Goal: Task Accomplishment & Management: Use online tool/utility

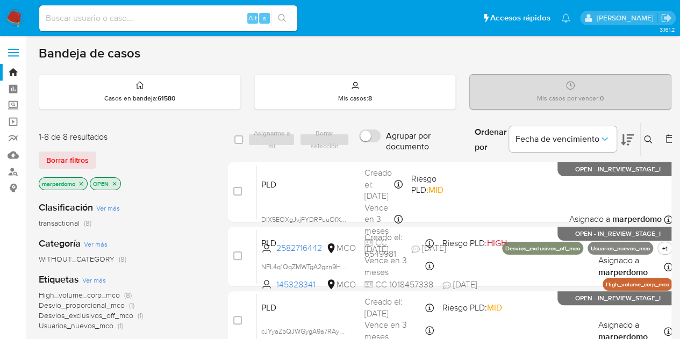
click at [80, 223] on span "transactional" at bounding box center [59, 223] width 41 height 11
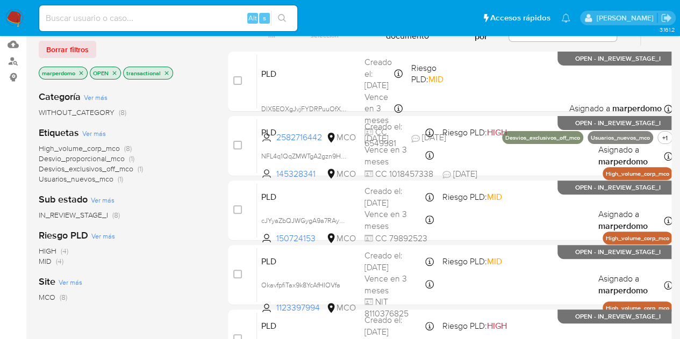
scroll to position [54, 0]
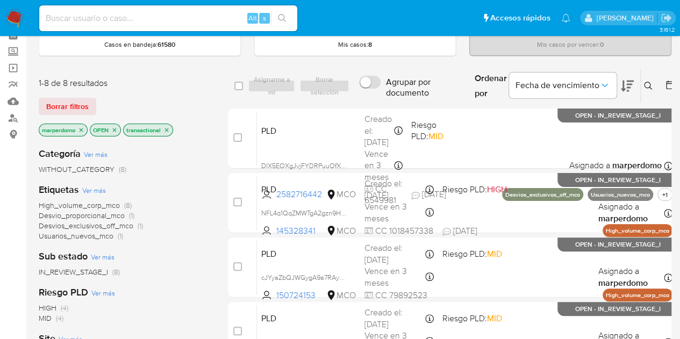
click at [96, 171] on span "WITHOUT_CATEGORY" at bounding box center [77, 169] width 76 height 11
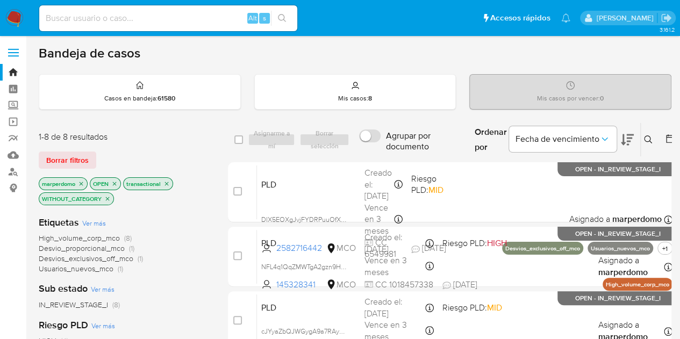
click at [118, 238] on span "High_volume_corp_mco" at bounding box center [79, 238] width 81 height 11
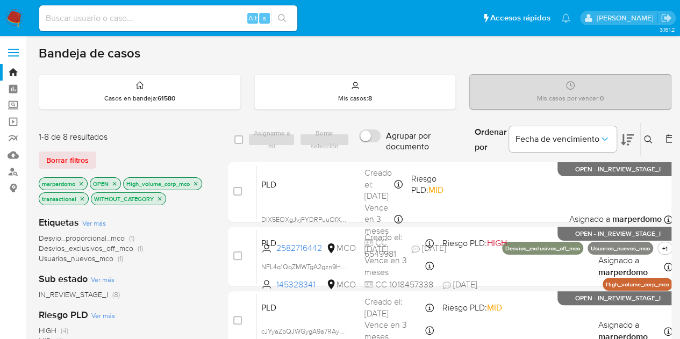
click at [89, 239] on span "Desvio_proporcional_mco" at bounding box center [82, 238] width 86 height 11
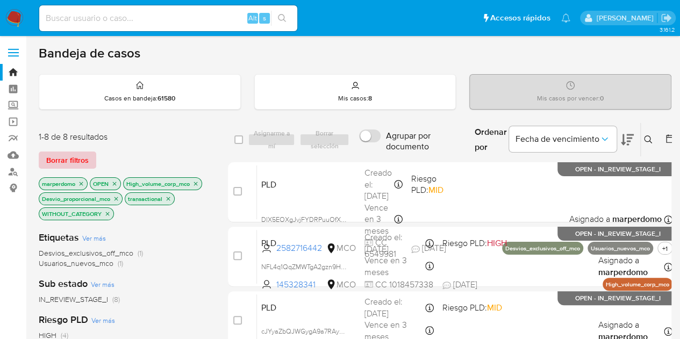
click at [72, 162] on span "Borrar filtros" at bounding box center [67, 160] width 42 height 15
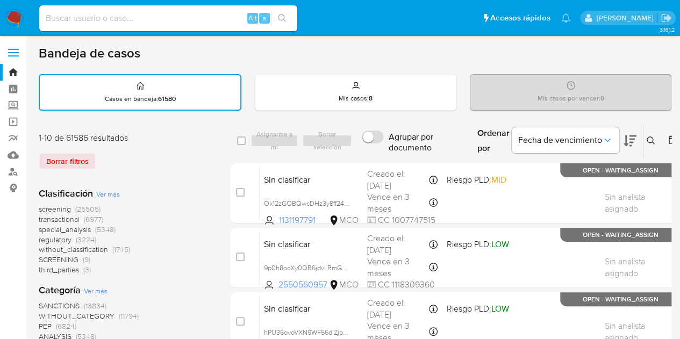
click at [64, 220] on span "transactional" at bounding box center [59, 219] width 41 height 11
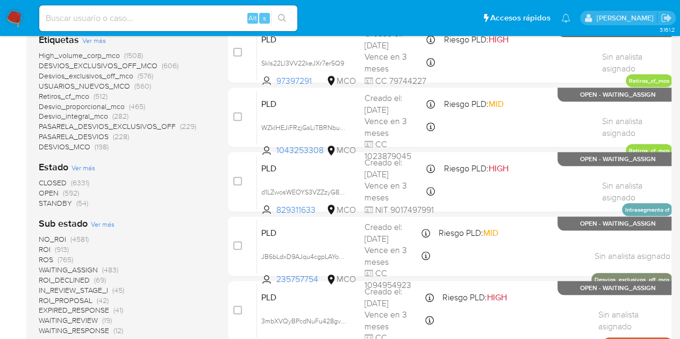
scroll to position [215, 0]
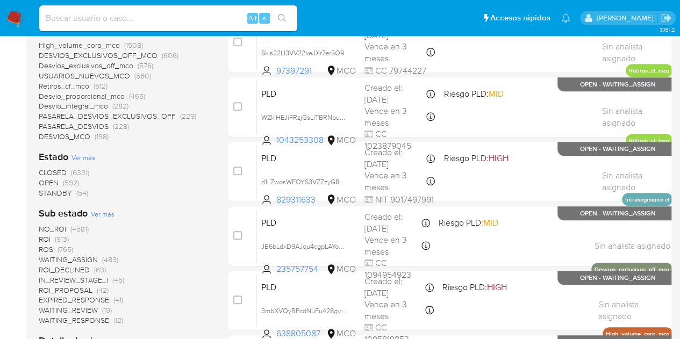
click at [46, 185] on span "OPEN" at bounding box center [49, 182] width 20 height 11
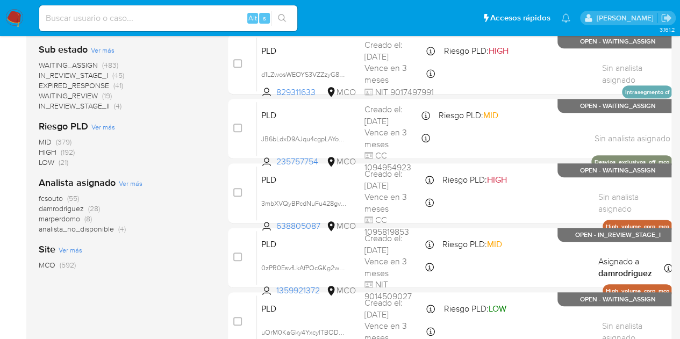
scroll to position [269, 0]
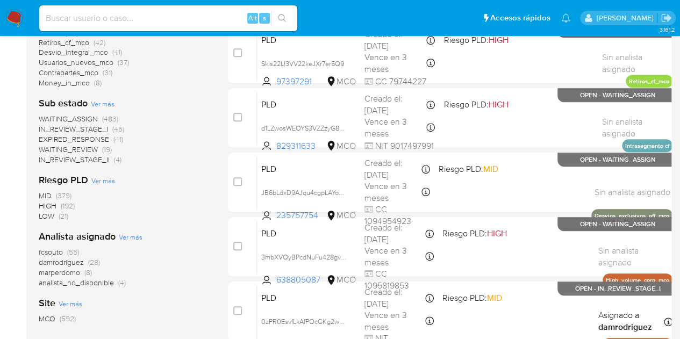
click at [85, 118] on span "WAITING_ASSIGN" at bounding box center [68, 118] width 59 height 11
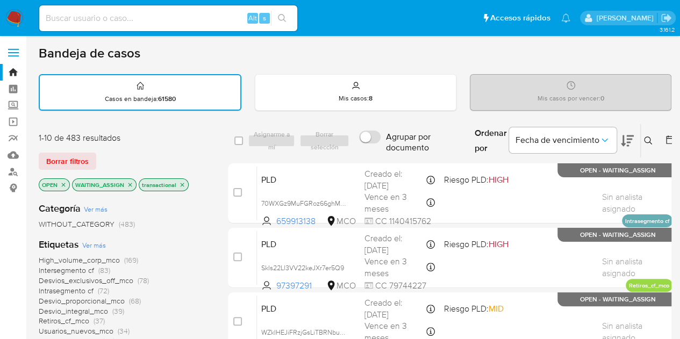
click at [667, 137] on icon at bounding box center [670, 139] width 11 height 11
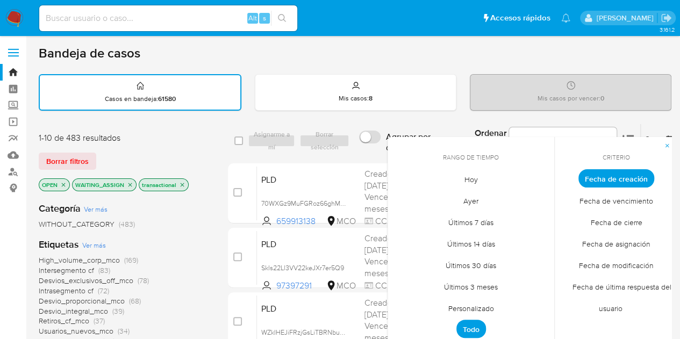
click at [474, 310] on span "Personalizado" at bounding box center [471, 308] width 68 height 22
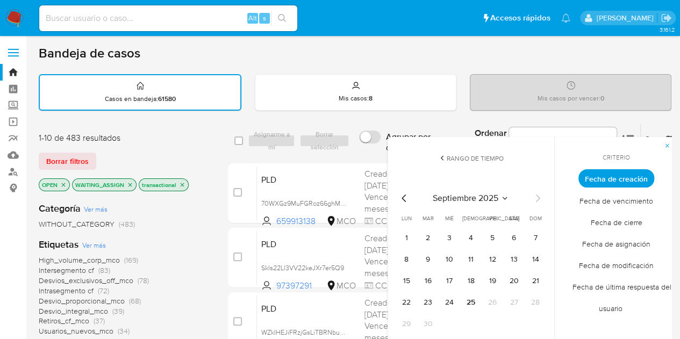
click at [401, 197] on icon "Mes anterior" at bounding box center [404, 198] width 13 height 13
click at [511, 260] on button "12" at bounding box center [513, 259] width 17 height 17
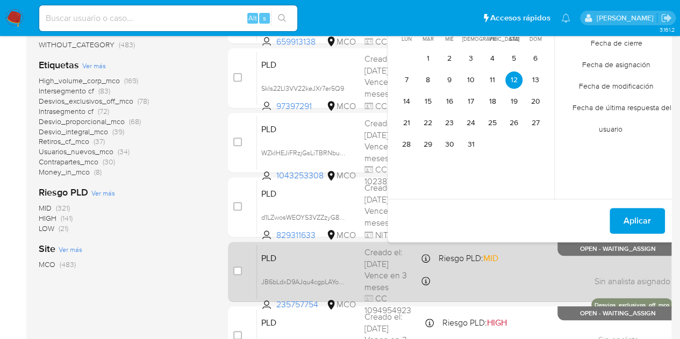
scroll to position [215, 0]
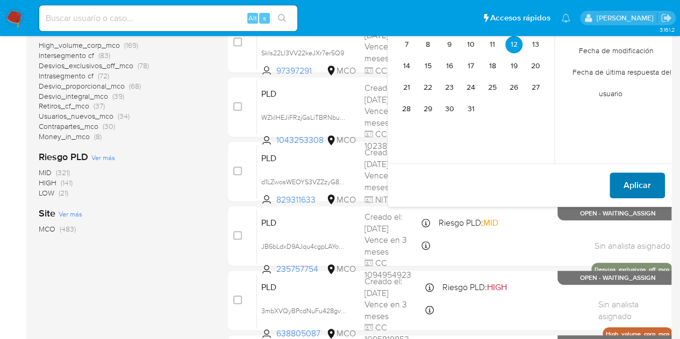
click at [637, 179] on span "Aplicar" at bounding box center [636, 186] width 27 height 24
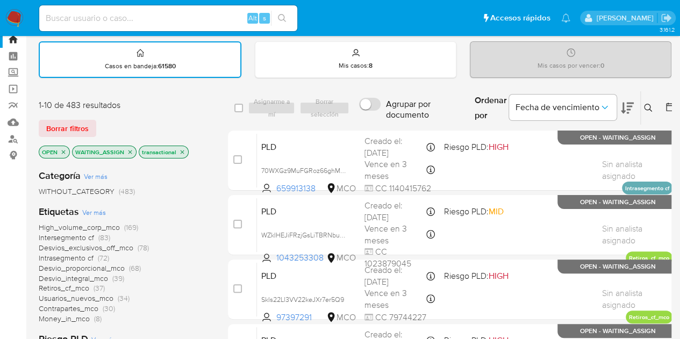
scroll to position [0, 0]
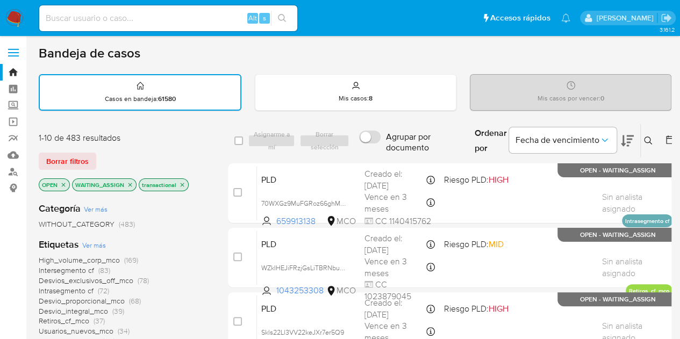
click at [666, 138] on icon at bounding box center [670, 139] width 9 height 9
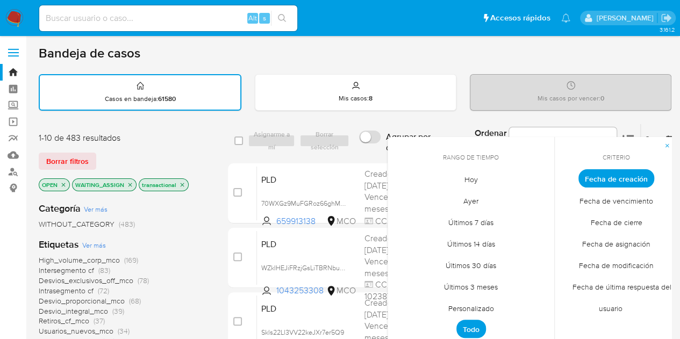
click at [479, 310] on span "Personalizado" at bounding box center [471, 308] width 68 height 22
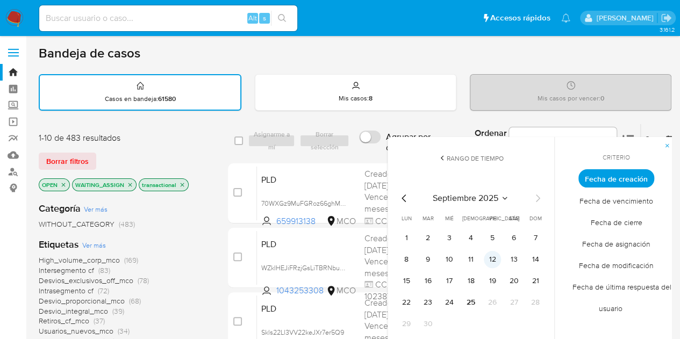
click at [492, 261] on button "12" at bounding box center [492, 259] width 17 height 17
click at [401, 192] on icon "Mes anterior" at bounding box center [404, 198] width 13 height 13
click at [403, 204] on icon "Mes anterior" at bounding box center [404, 198] width 13 height 13
click at [540, 197] on icon "Mes siguiente" at bounding box center [537, 198] width 13 height 13
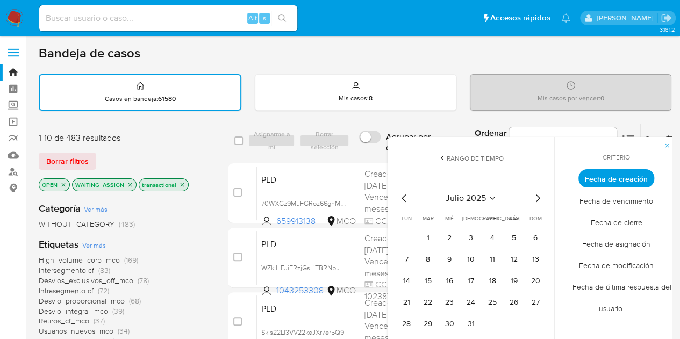
click at [534, 199] on icon "Mes siguiente" at bounding box center [537, 198] width 13 height 13
click at [403, 198] on icon "Mes anterior" at bounding box center [404, 198] width 13 height 13
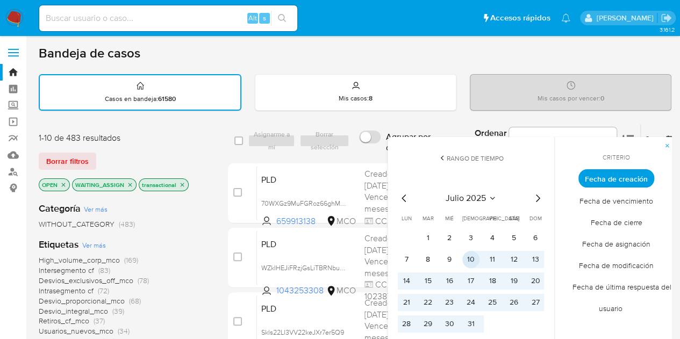
click at [471, 256] on button "10" at bounding box center [470, 259] width 17 height 17
click at [531, 256] on button "13" at bounding box center [535, 259] width 17 height 17
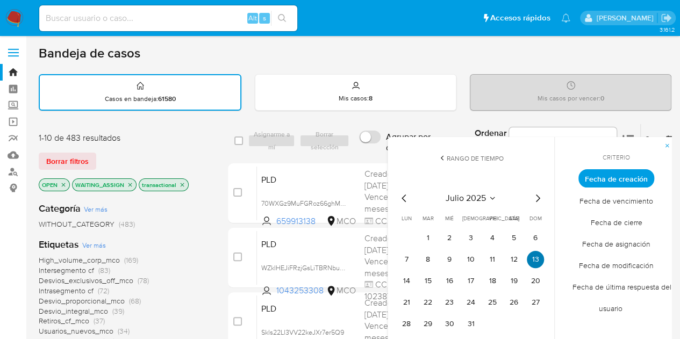
drag, startPoint x: 468, startPoint y: 257, endPoint x: 530, endPoint y: 255, distance: 61.3
click at [530, 255] on tr "7 8 9 10 11 12 13" at bounding box center [471, 259] width 146 height 17
click at [469, 253] on button "10" at bounding box center [470, 259] width 17 height 17
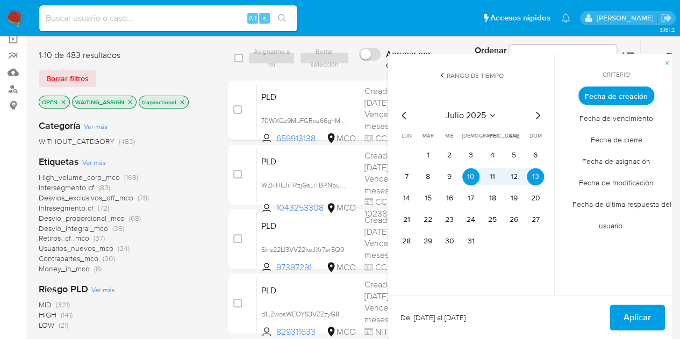
scroll to position [107, 0]
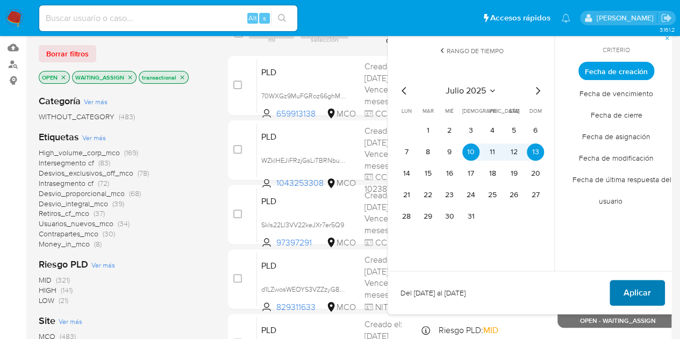
click at [637, 292] on span "Aplicar" at bounding box center [636, 293] width 27 height 24
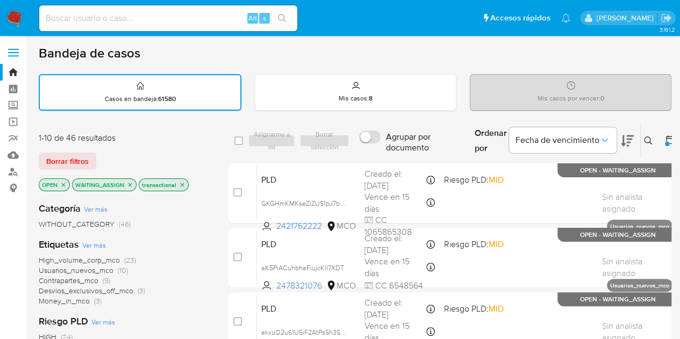
click at [125, 291] on span "Desvios_exclusivos_off_mco" at bounding box center [86, 290] width 95 height 11
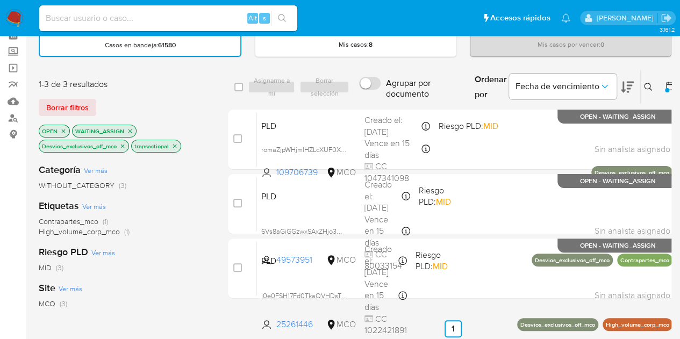
scroll to position [54, 0]
click at [88, 131] on p "WAITING_ASSIGN" at bounding box center [104, 131] width 63 height 12
click at [91, 129] on p "WAITING_ASSIGN" at bounding box center [104, 131] width 63 height 12
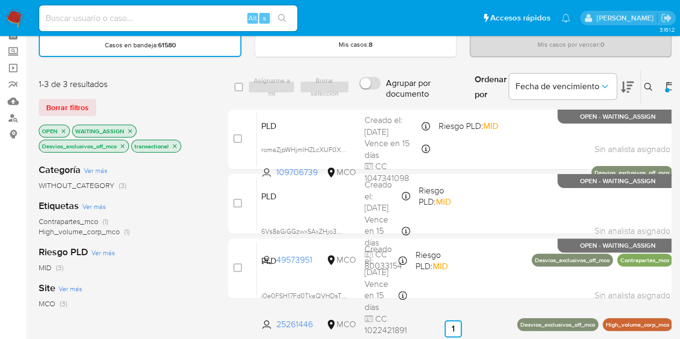
click at [91, 129] on p "WAITING_ASSIGN" at bounding box center [104, 131] width 63 height 12
click at [111, 132] on p "WAITING_ASSIGN" at bounding box center [104, 131] width 63 height 12
click at [84, 128] on p "WAITING_ASSIGN" at bounding box center [104, 131] width 63 height 12
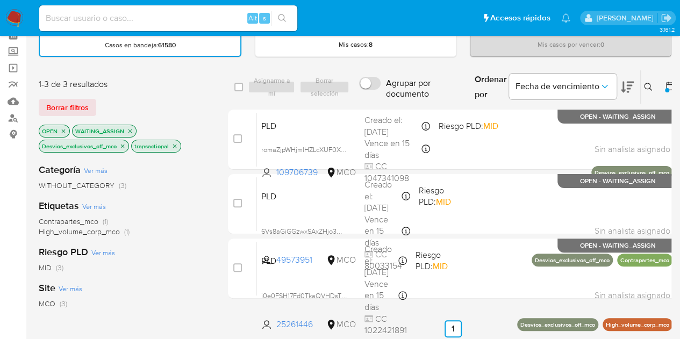
click at [84, 128] on p "WAITING_ASSIGN" at bounding box center [104, 131] width 63 height 12
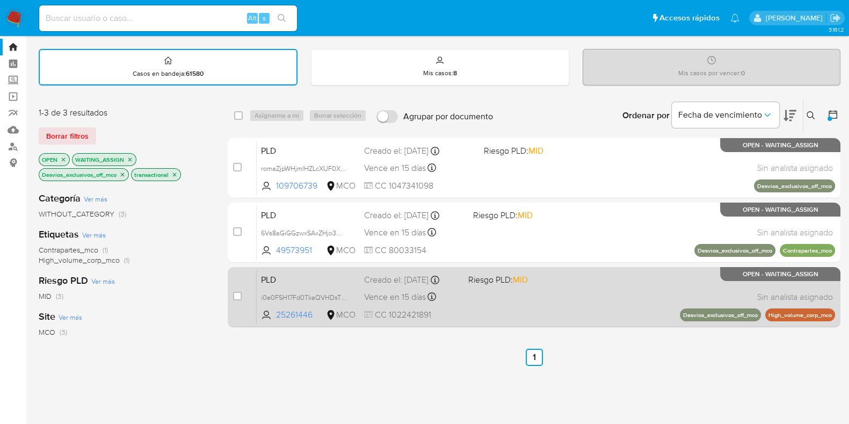
scroll to position [0, 0]
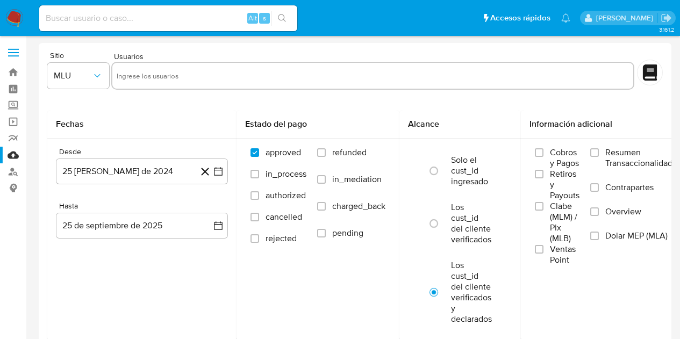
select select "10"
click at [11, 71] on link "Bandeja" at bounding box center [64, 72] width 128 height 17
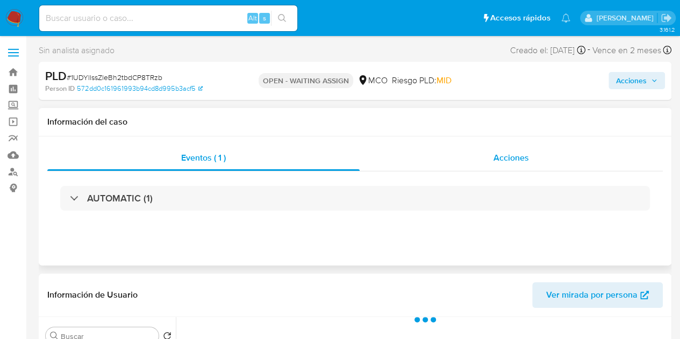
select select "10"
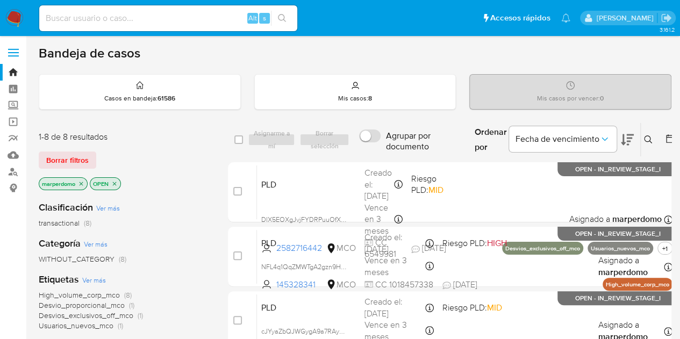
click at [646, 136] on icon at bounding box center [648, 139] width 9 height 9
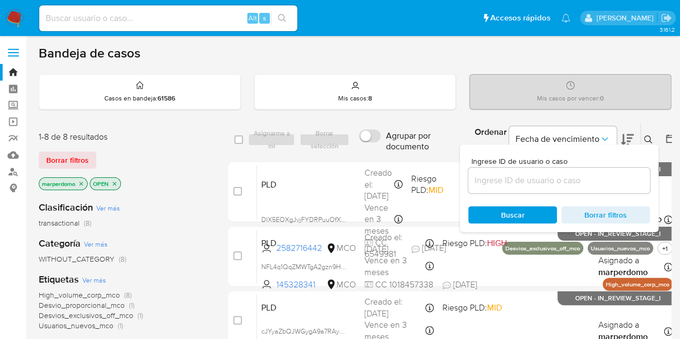
click at [536, 179] on input at bounding box center [559, 181] width 182 height 14
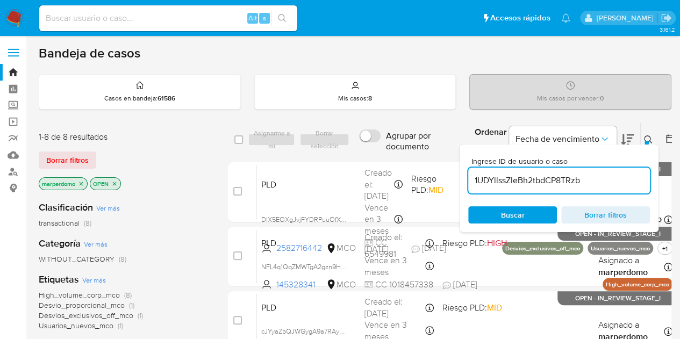
type input "1UDYllssZleBh2tbdCP8TRzb"
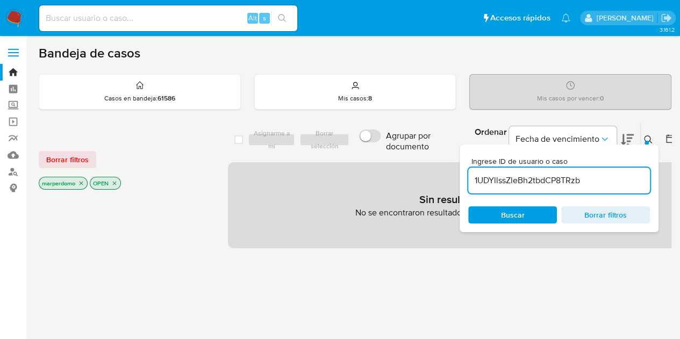
click at [81, 182] on icon "close-filter" at bounding box center [82, 184] width 4 height 4
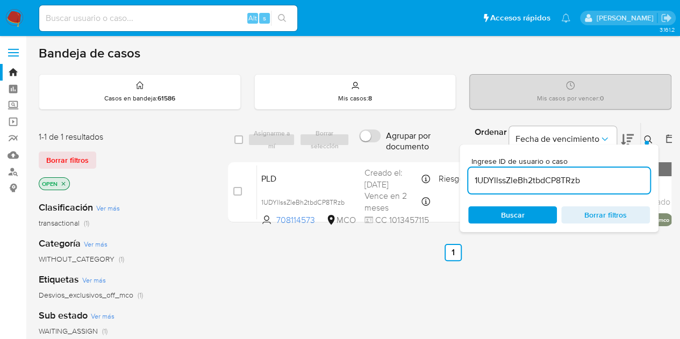
click at [512, 215] on span "Buscar" at bounding box center [513, 214] width 24 height 17
click at [644, 141] on div at bounding box center [646, 143] width 4 height 4
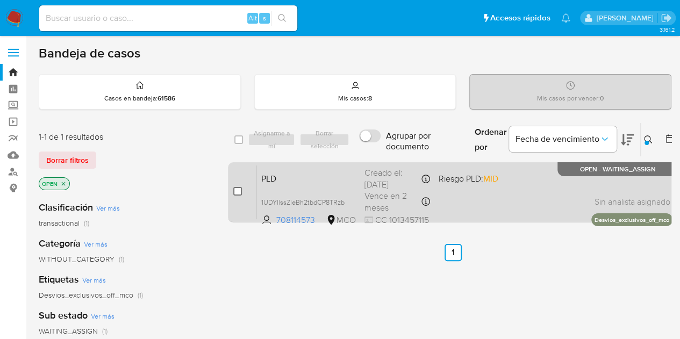
click at [237, 193] on input "checkbox" at bounding box center [237, 191] width 9 height 9
checkbox input "true"
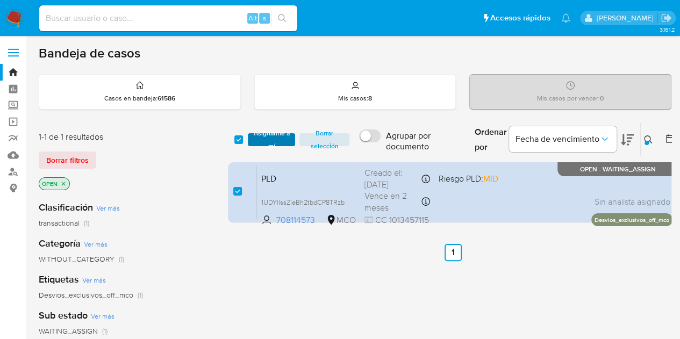
click at [273, 139] on span "Asignarme a mí" at bounding box center [271, 139] width 37 height 11
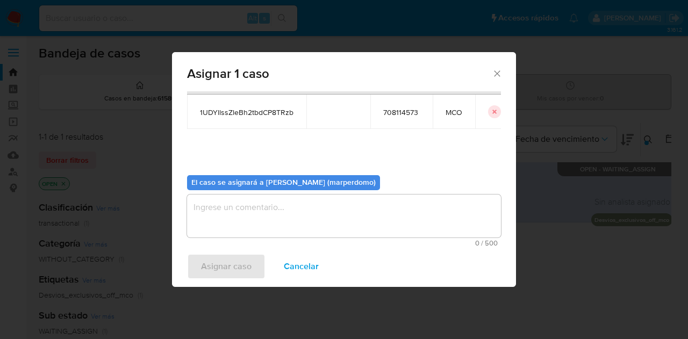
scroll to position [55, 0]
click at [256, 211] on textarea "assign-modal" at bounding box center [344, 214] width 314 height 43
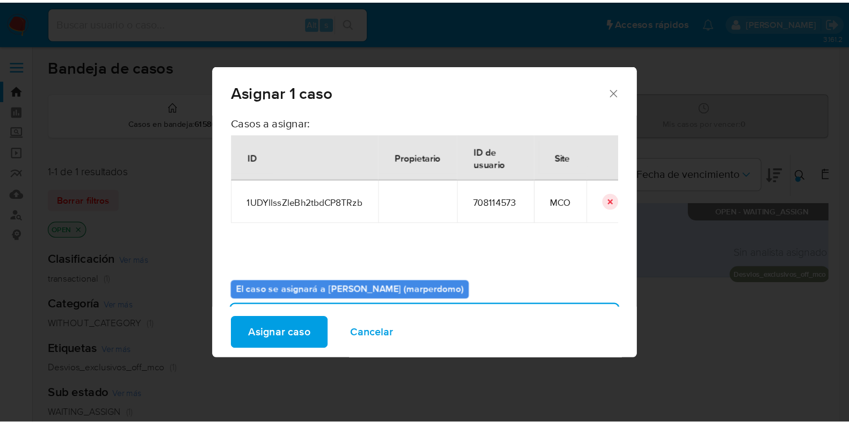
scroll to position [0, 0]
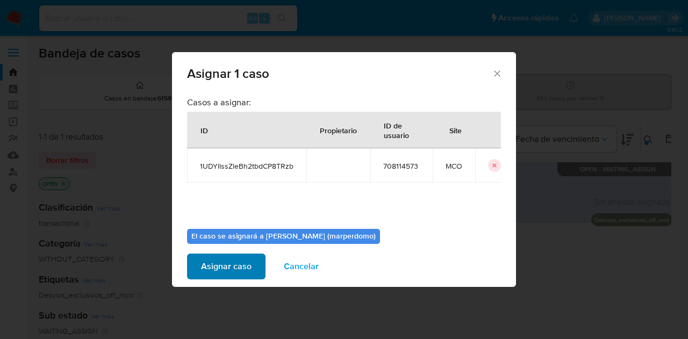
type textarea "Asignación manual"
click at [250, 262] on span "Asignar caso" at bounding box center [226, 267] width 51 height 24
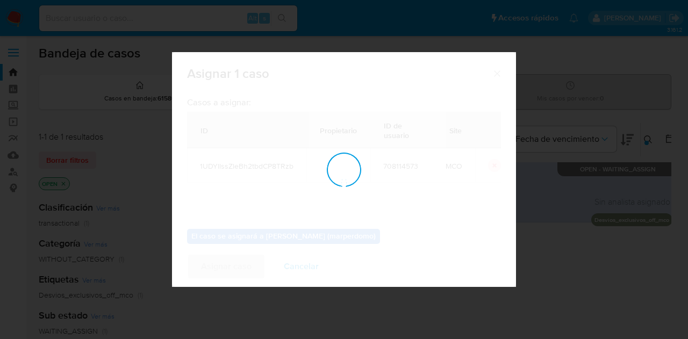
checkbox input "false"
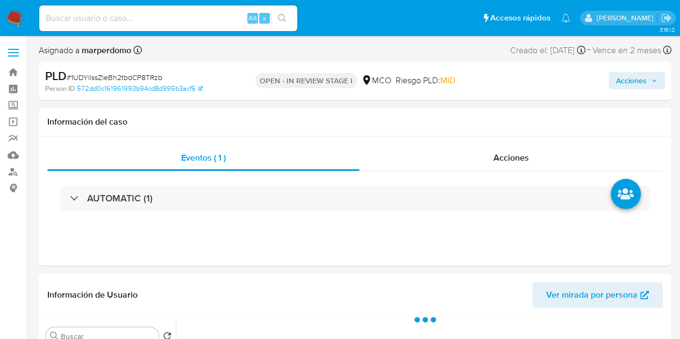
select select "10"
click at [339, 82] on p "OPEN - IN REVIEW STAGE I" at bounding box center [306, 80] width 102 height 15
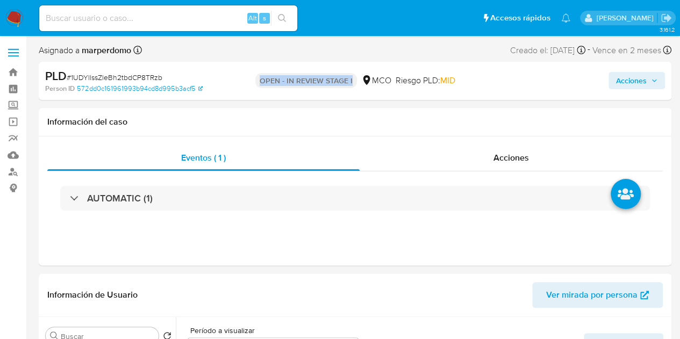
click at [339, 82] on p "OPEN - IN REVIEW STAGE I" at bounding box center [306, 80] width 102 height 15
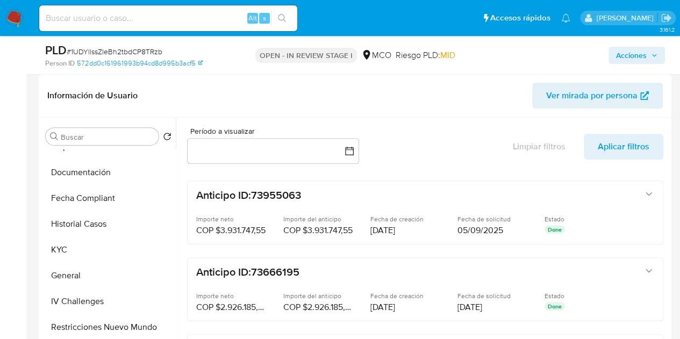
scroll to position [322, 0]
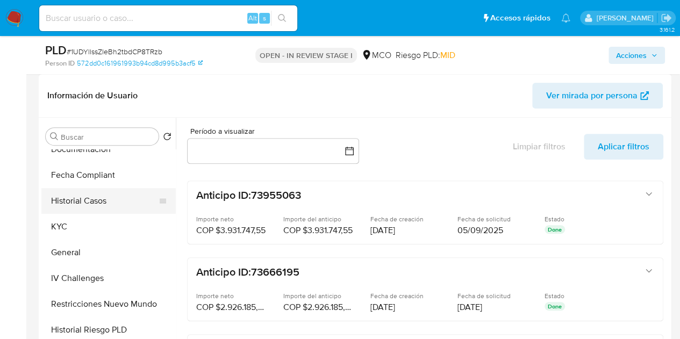
click at [76, 200] on button "Historial Casos" at bounding box center [104, 201] width 126 height 26
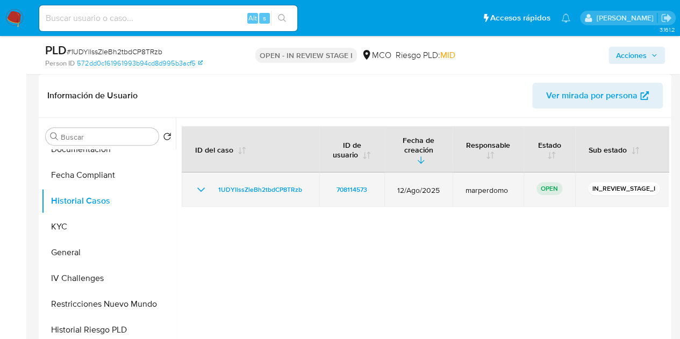
click at [482, 185] on span "marperdomo" at bounding box center [487, 190] width 45 height 10
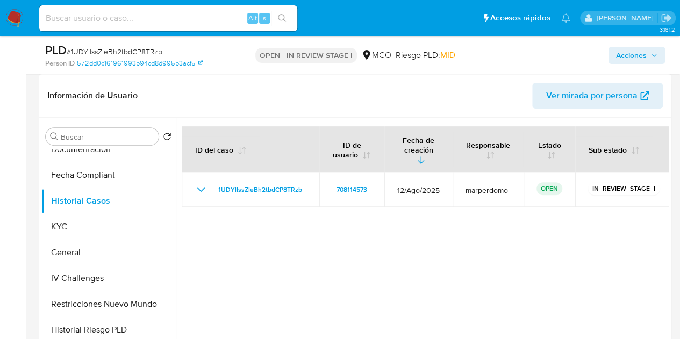
click at [493, 242] on div at bounding box center [422, 255] width 493 height 275
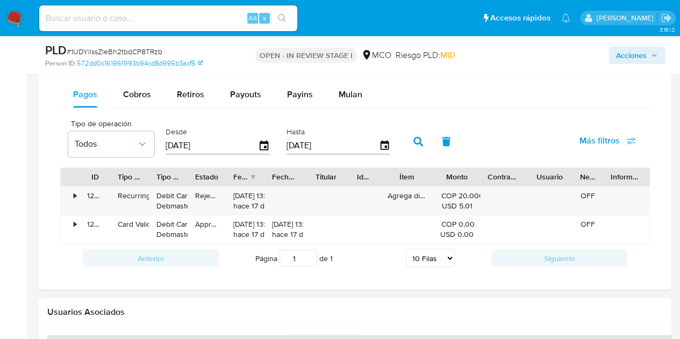
scroll to position [787, 0]
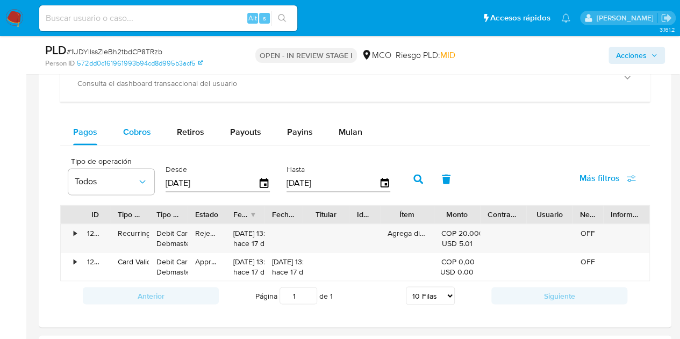
click at [123, 133] on span "Cobros" at bounding box center [137, 132] width 28 height 12
select select "10"
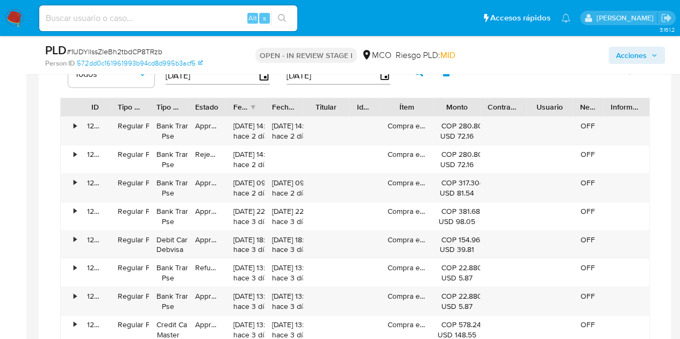
scroll to position [882, 0]
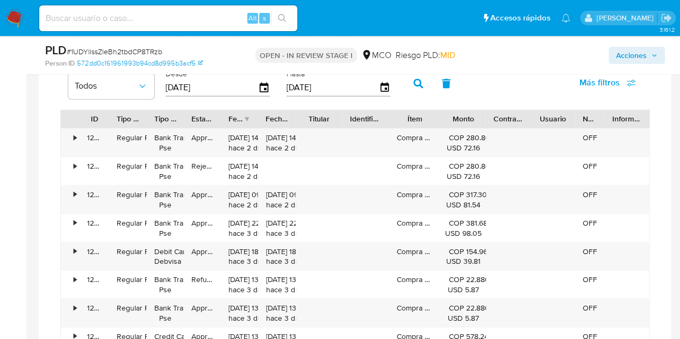
click at [343, 118] on div at bounding box center [341, 119] width 19 height 18
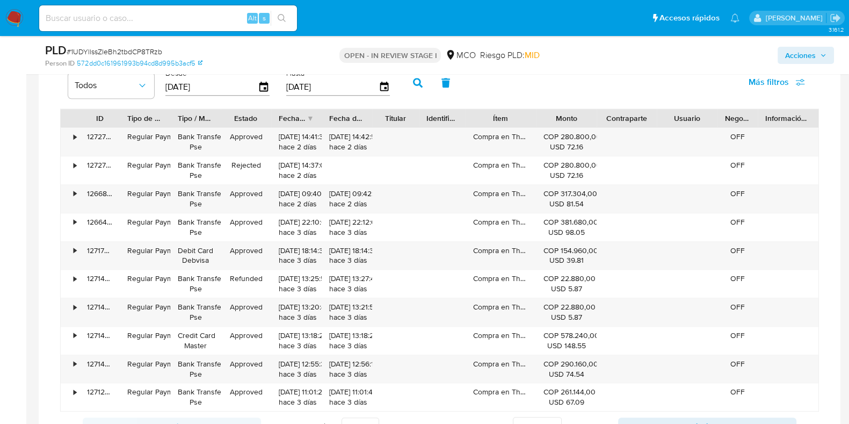
scroll to position [505, 0]
drag, startPoint x: 684, startPoint y: 1, endPoint x: 23, endPoint y: 229, distance: 700.0
click at [23, 229] on aside "Bandeja Tablero Screening Búsqueda en Listas Watchlist Herramientas Operaciones…" at bounding box center [13, 26] width 26 height 1818
click at [409, 116] on div at bounding box center [418, 118] width 19 height 18
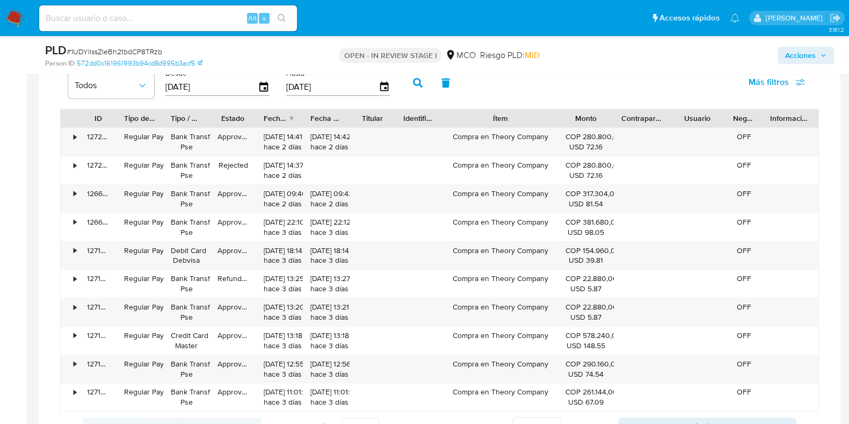
drag, startPoint x: 528, startPoint y: 115, endPoint x: 573, endPoint y: 113, distance: 44.6
click at [573, 113] on div "ID Tipo de operación Tipo / Método Estado Fecha de creación Fecha de aprobación…" at bounding box center [440, 118] width 758 height 18
drag, startPoint x: 391, startPoint y: 117, endPoint x: 387, endPoint y: 122, distance: 6.6
click at [387, 122] on div at bounding box center [396, 118] width 19 height 18
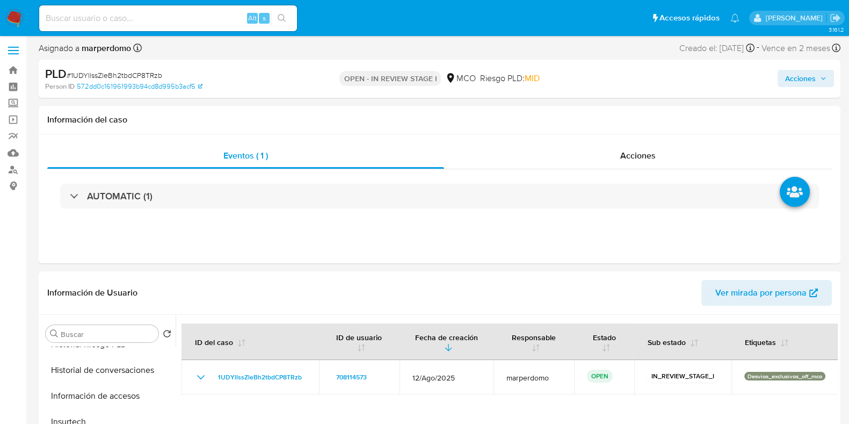
scroll to position [0, 0]
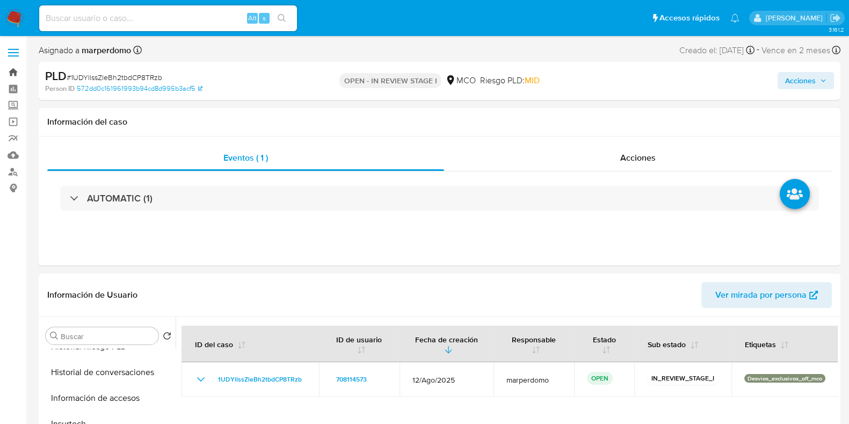
click at [16, 78] on link "Bandeja" at bounding box center [64, 72] width 128 height 17
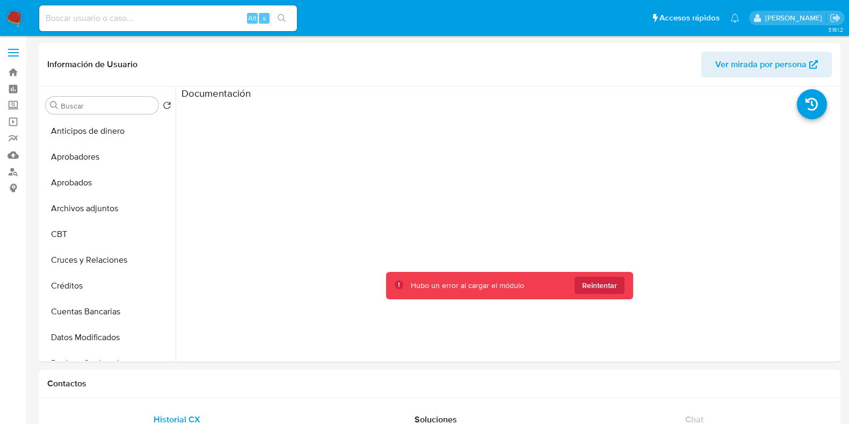
select select "10"
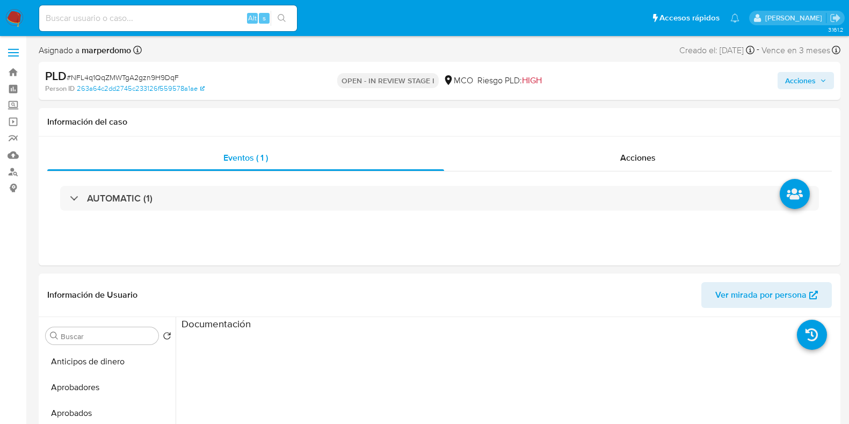
select select "10"
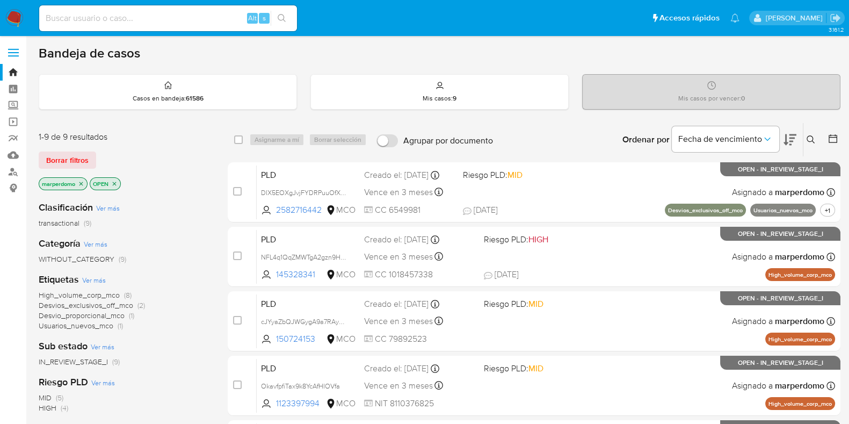
click at [75, 225] on span "transactional" at bounding box center [59, 223] width 41 height 11
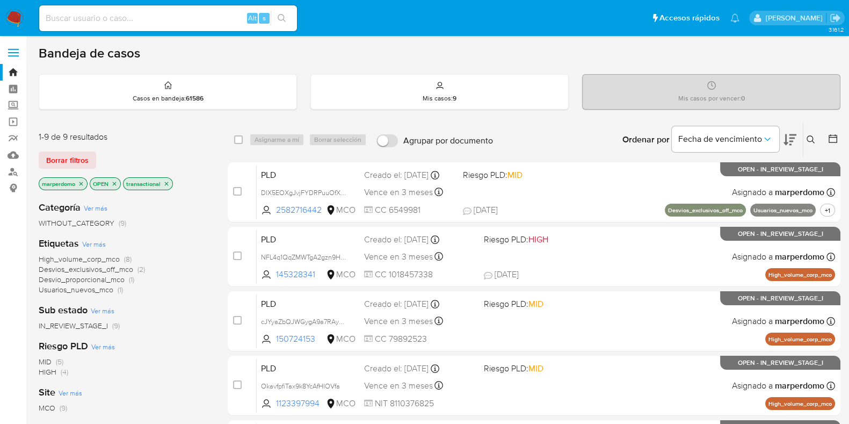
click at [108, 287] on span "Usuarios_nuevos_mco" at bounding box center [76, 289] width 75 height 11
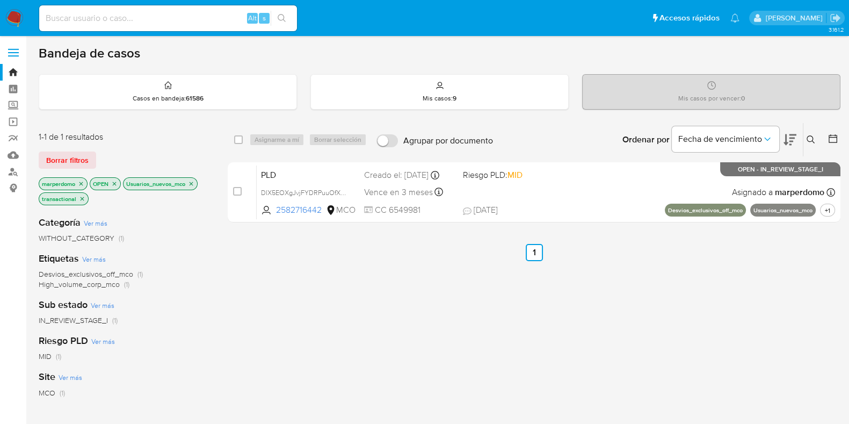
click at [194, 182] on icon "close-filter" at bounding box center [191, 184] width 6 height 6
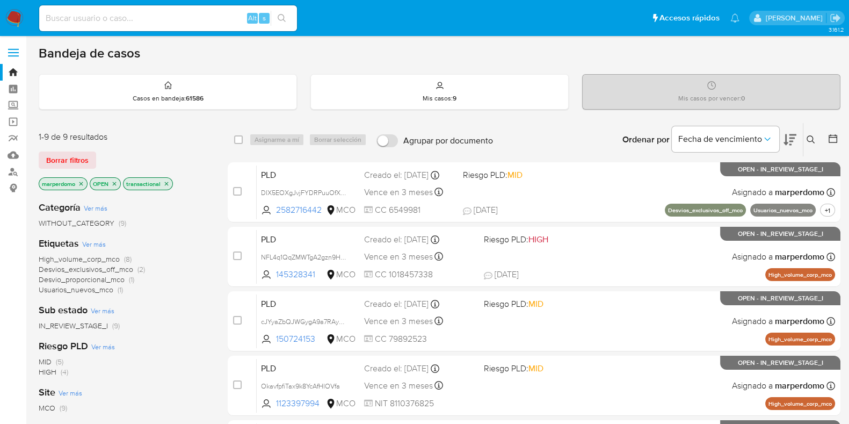
click at [164, 182] on icon "close-filter" at bounding box center [166, 184] width 6 height 6
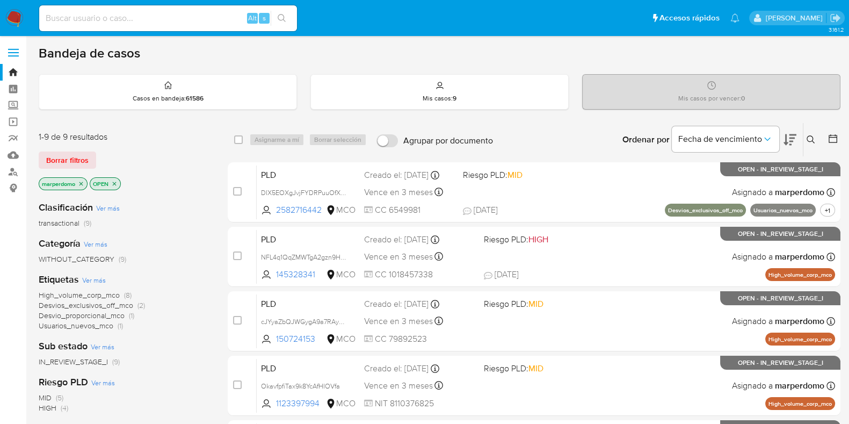
click at [76, 225] on span "transactional" at bounding box center [59, 223] width 41 height 11
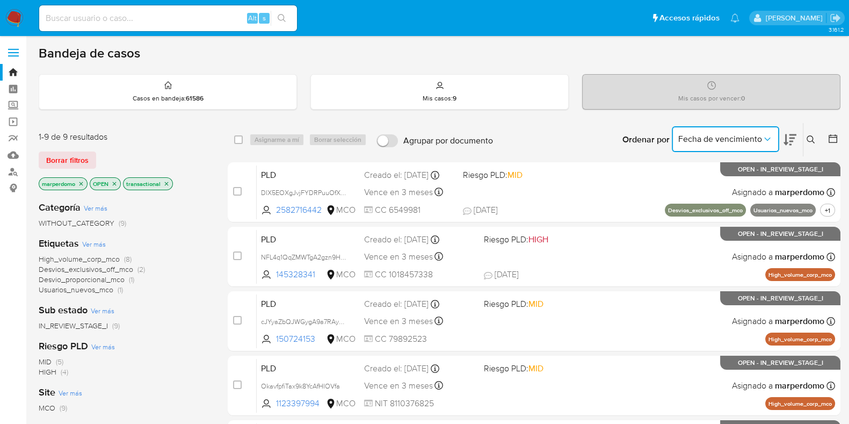
click at [768, 142] on icon "Ordenar por" at bounding box center [767, 139] width 11 height 11
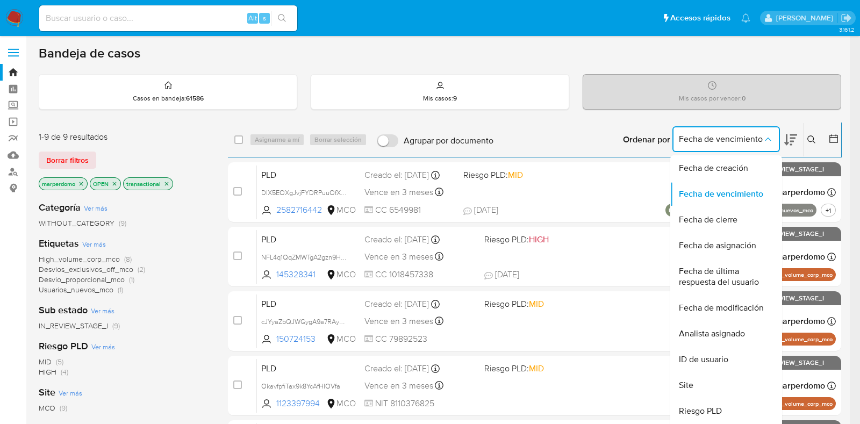
click at [768, 142] on icon "Ordenar por" at bounding box center [767, 139] width 11 height 11
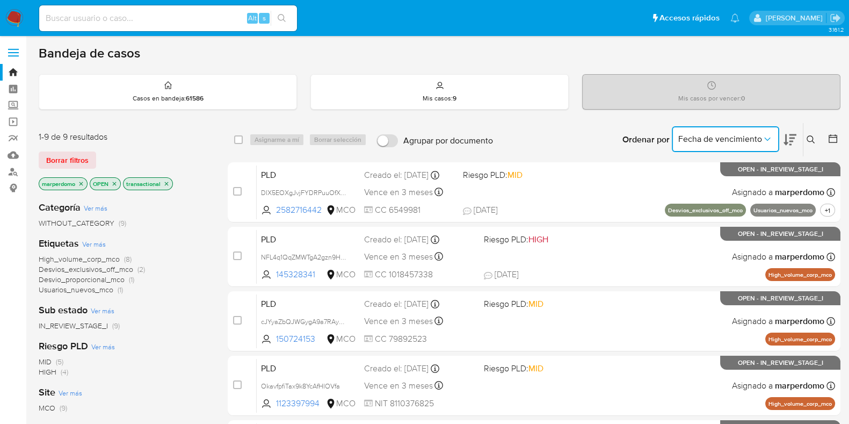
click at [794, 142] on icon at bounding box center [790, 139] width 13 height 13
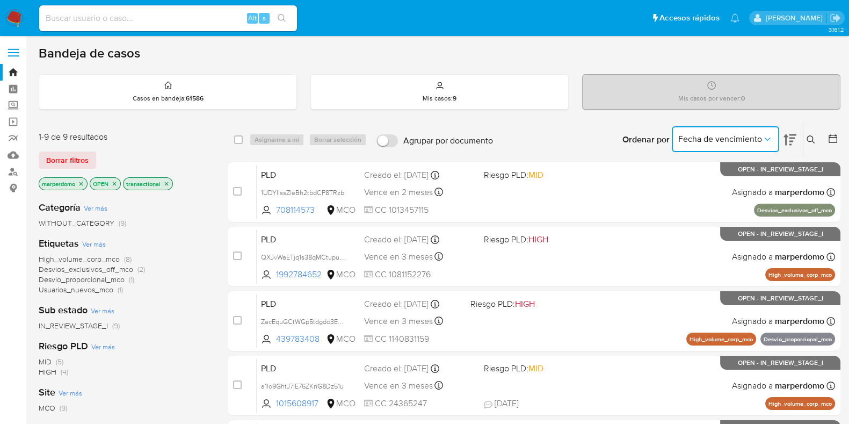
click at [794, 142] on icon at bounding box center [790, 139] width 13 height 13
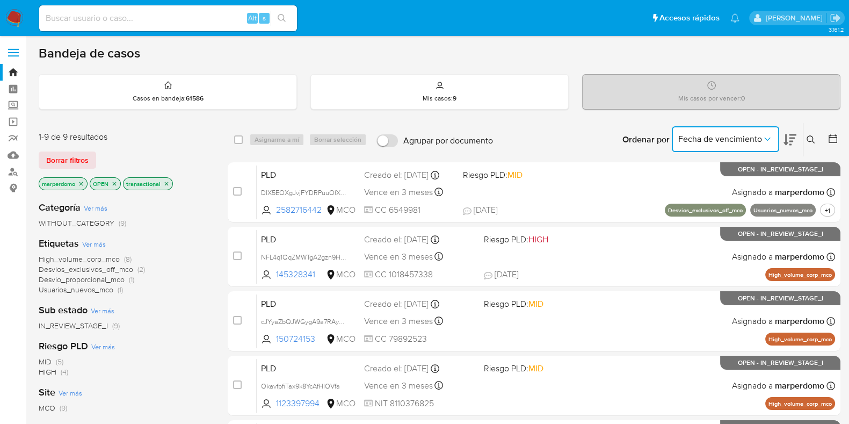
click at [794, 142] on icon at bounding box center [790, 139] width 13 height 13
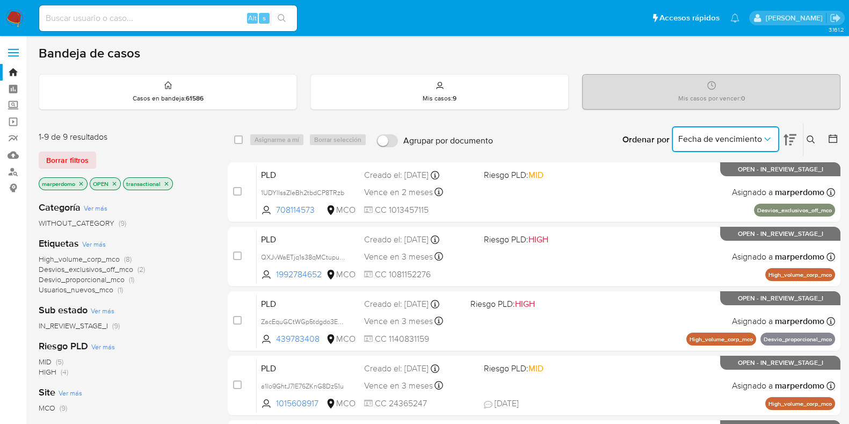
scroll to position [134, 0]
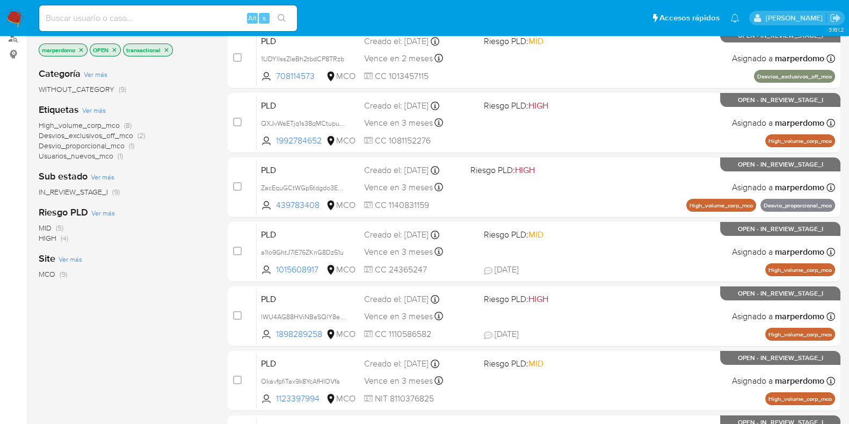
click at [53, 273] on span "MCO" at bounding box center [47, 274] width 17 height 11
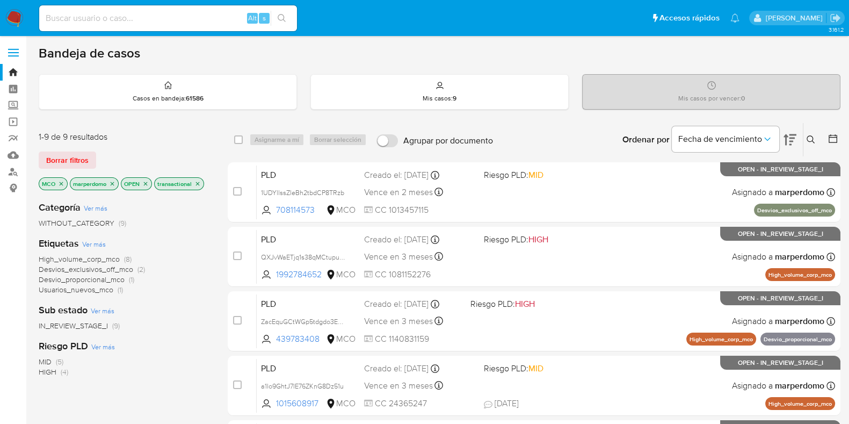
click at [98, 257] on span "High_volume_corp_mco" at bounding box center [79, 259] width 81 height 11
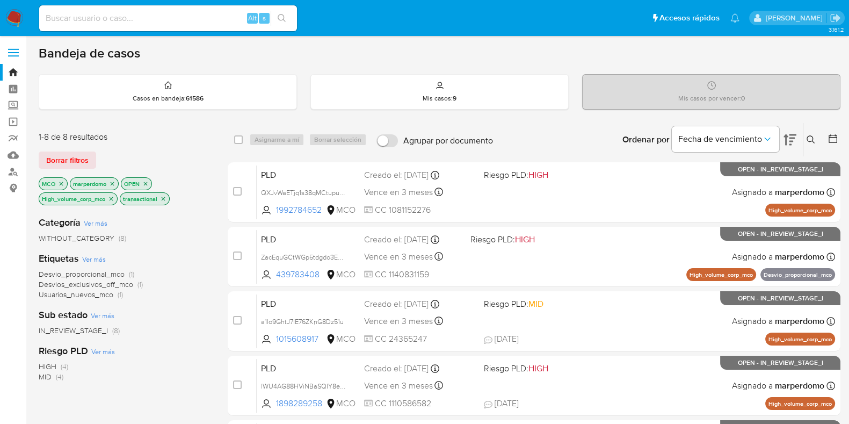
click at [113, 198] on icon "close-filter" at bounding box center [112, 199] width 4 height 4
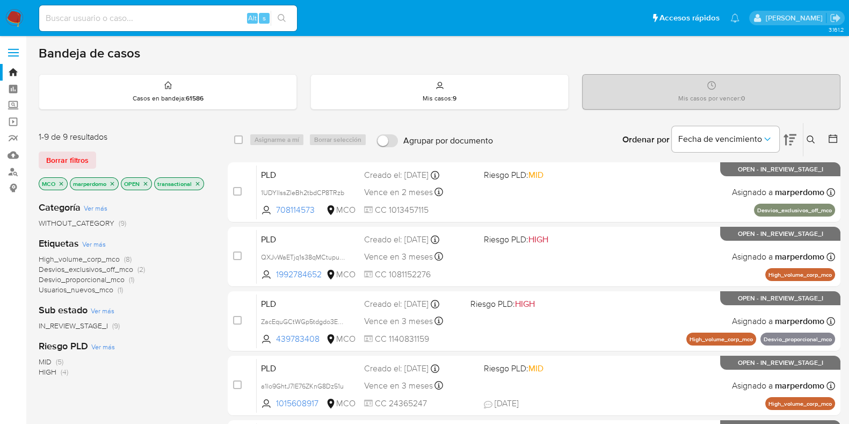
click at [128, 268] on span "Desvios_exclusivos_off_mco" at bounding box center [86, 269] width 95 height 11
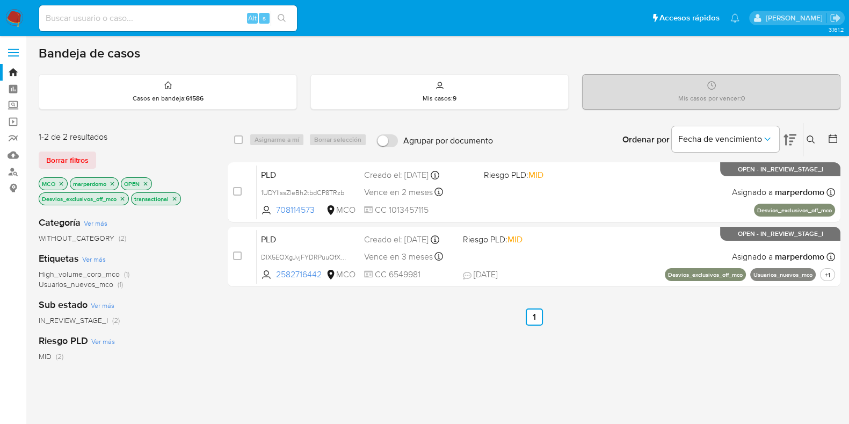
click at [125, 197] on icon "close-filter" at bounding box center [122, 199] width 6 height 6
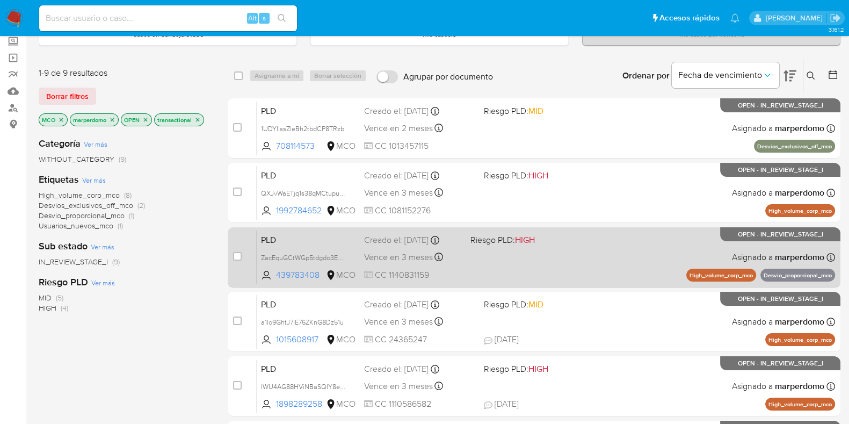
scroll to position [61, 0]
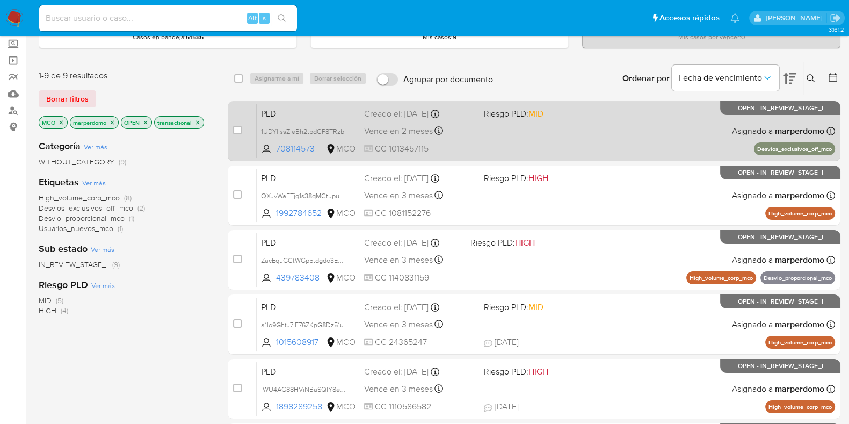
click at [532, 130] on span at bounding box center [539, 130] width 111 height 2
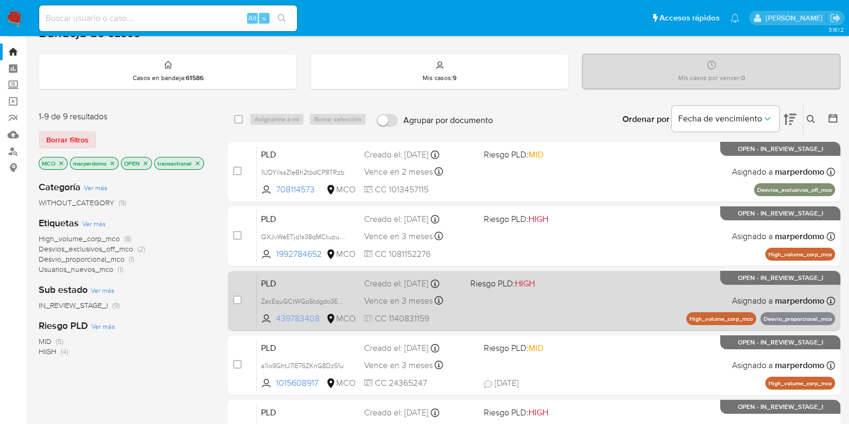
scroll to position [0, 0]
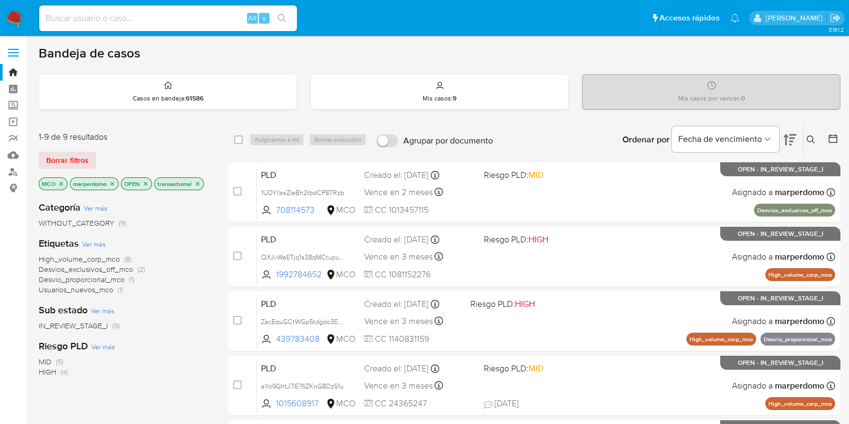
click at [814, 137] on icon at bounding box center [811, 139] width 9 height 9
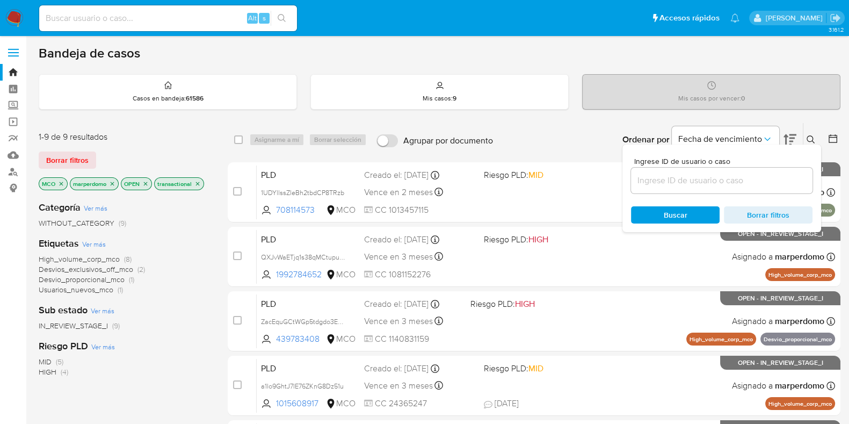
click at [698, 178] on input at bounding box center [722, 181] width 182 height 14
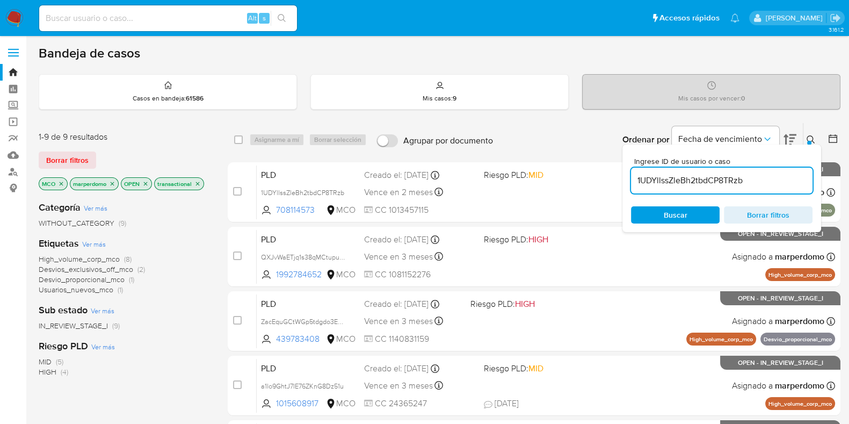
type input "1UDYllssZleBh2tbdCP8TRzb"
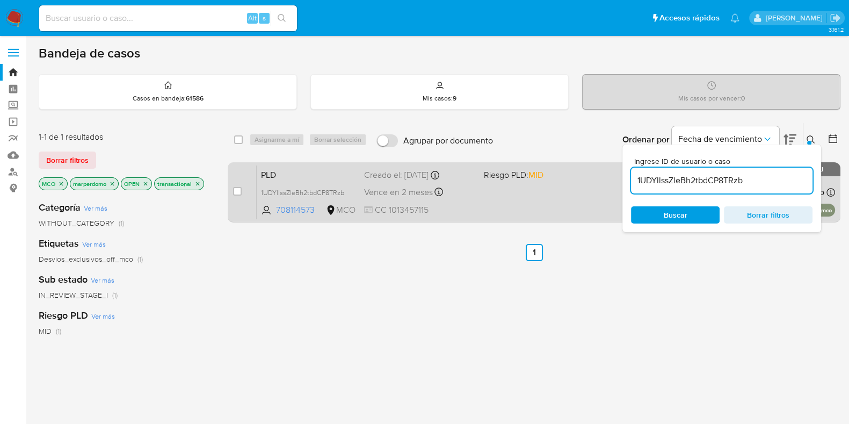
click at [494, 199] on div "PLD 1UDYllssZleBh2tbdCP8TRzb 708114573 MCO Riesgo PLD: MID Creado el: 12/08/202…" at bounding box center [546, 192] width 579 height 54
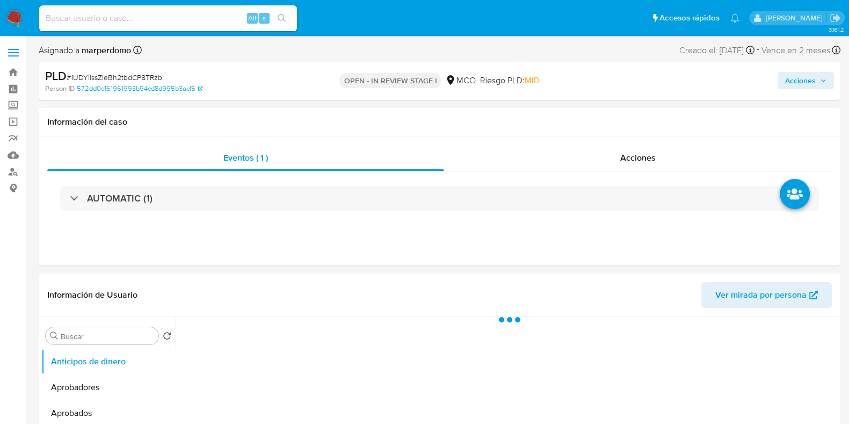
select select "10"
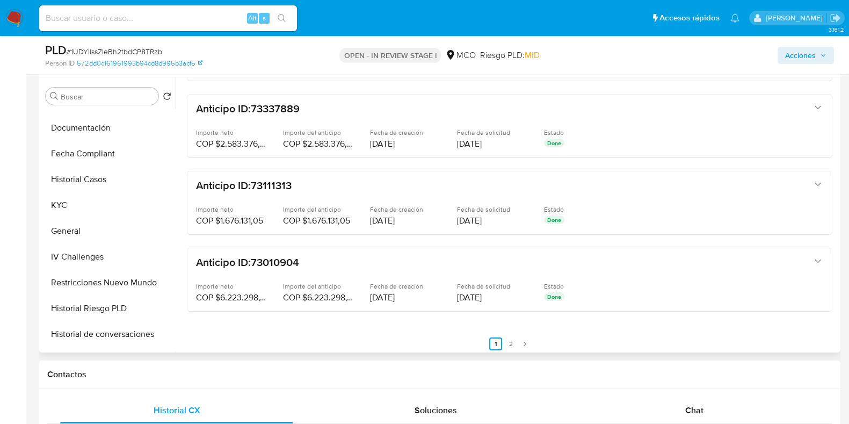
scroll to position [236, 0]
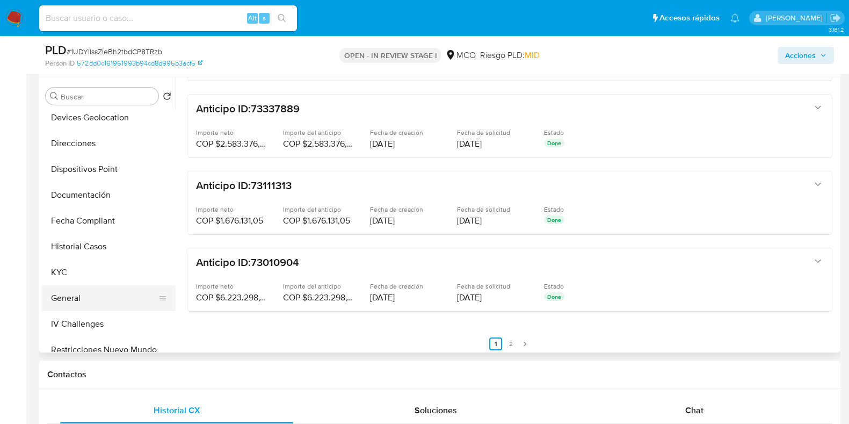
click at [93, 301] on button "General" at bounding box center [104, 298] width 126 height 26
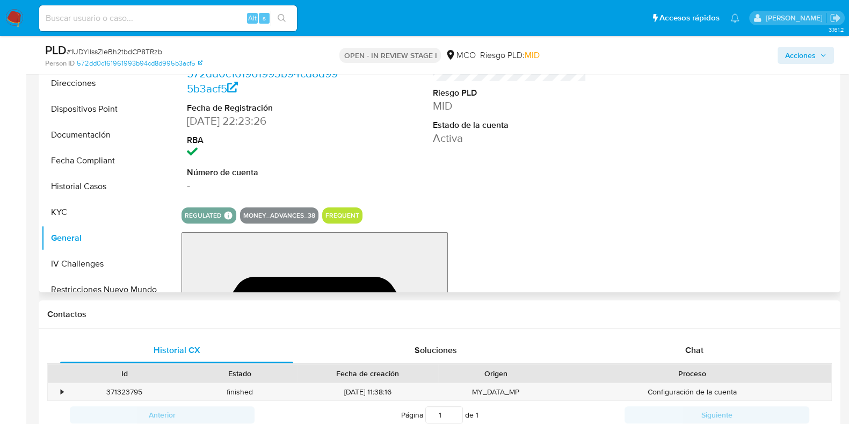
scroll to position [201, 0]
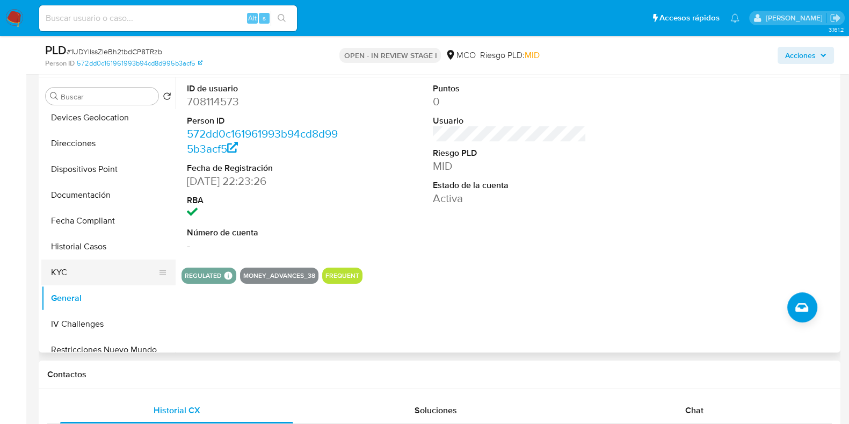
click at [73, 271] on button "KYC" at bounding box center [104, 272] width 126 height 26
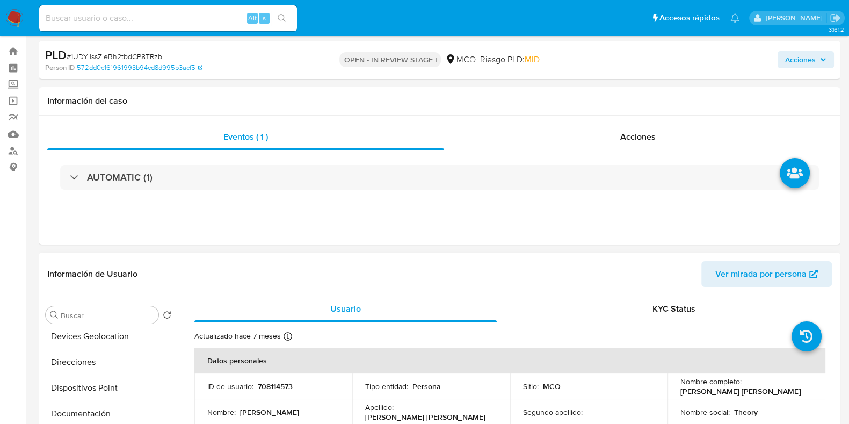
scroll to position [0, 0]
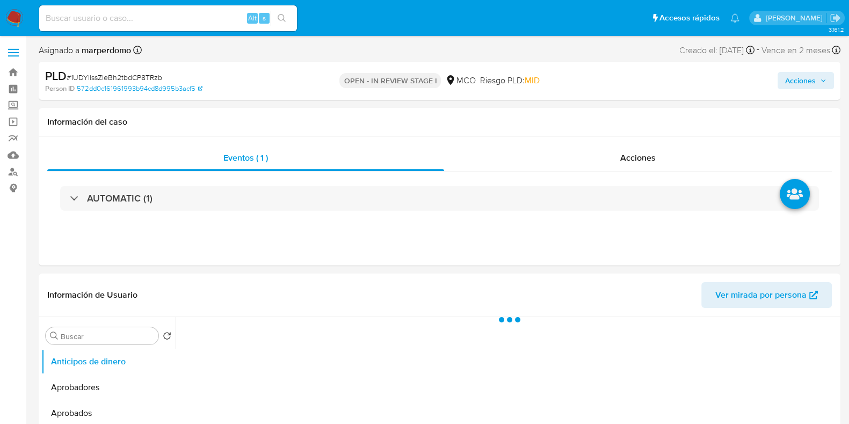
select select "10"
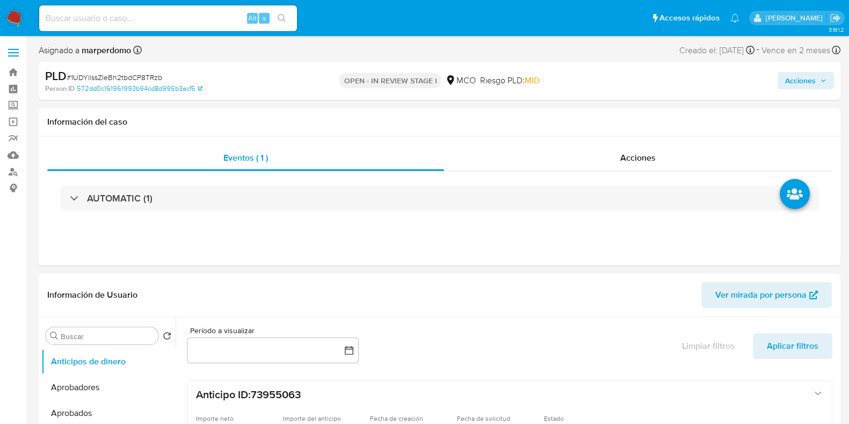
click at [198, 15] on input at bounding box center [168, 18] width 258 height 14
click at [204, 19] on input at bounding box center [168, 18] width 258 height 14
paste input "1UDYllssZleBh2tbdCP8TRzb"
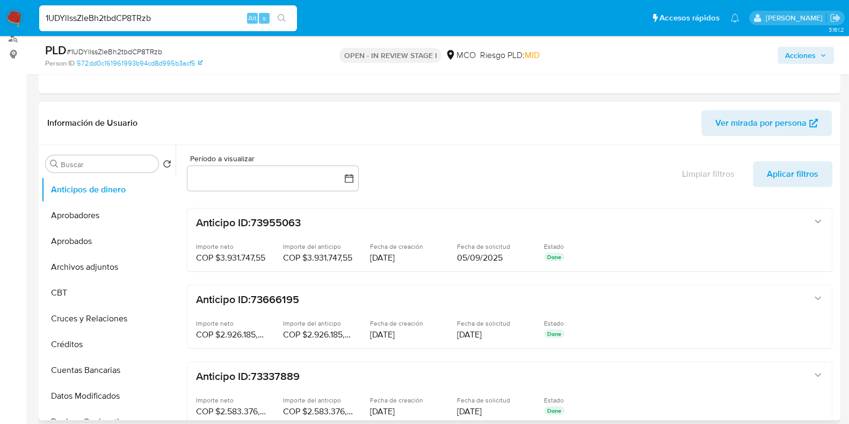
scroll to position [67, 0]
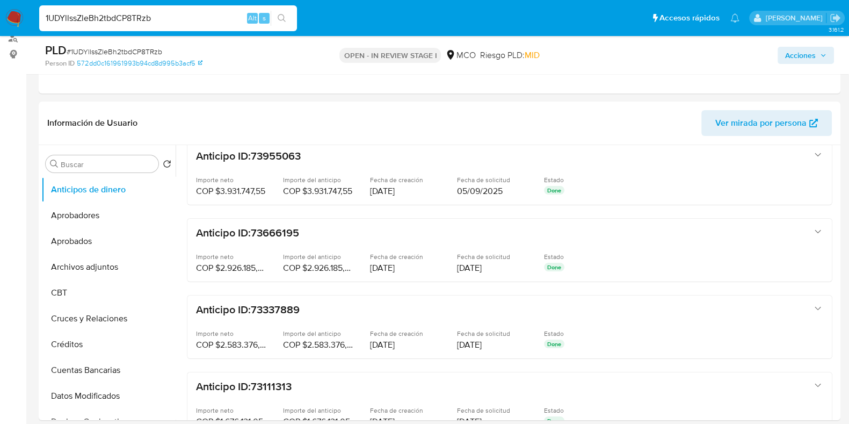
type input "1UDYllssZleBh2tbdCP8TRzb"
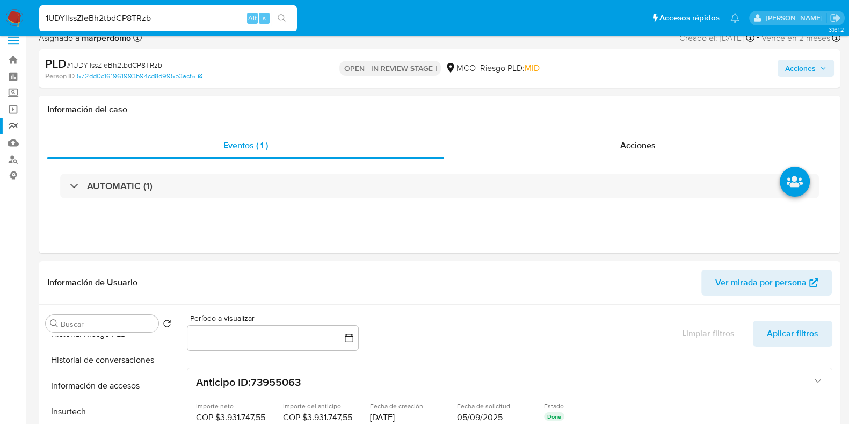
scroll to position [0, 0]
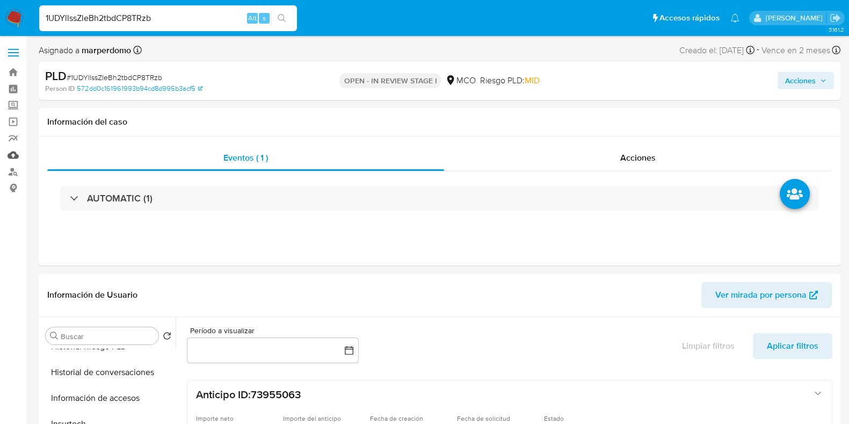
click at [11, 158] on link "Mulan" at bounding box center [64, 155] width 128 height 17
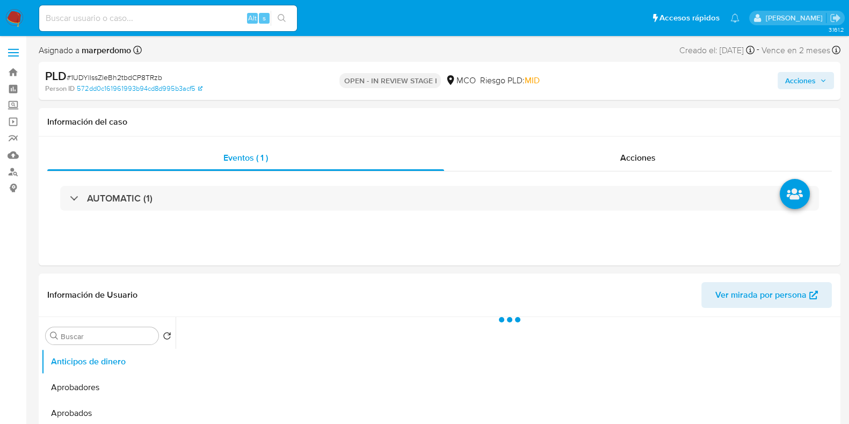
select select "10"
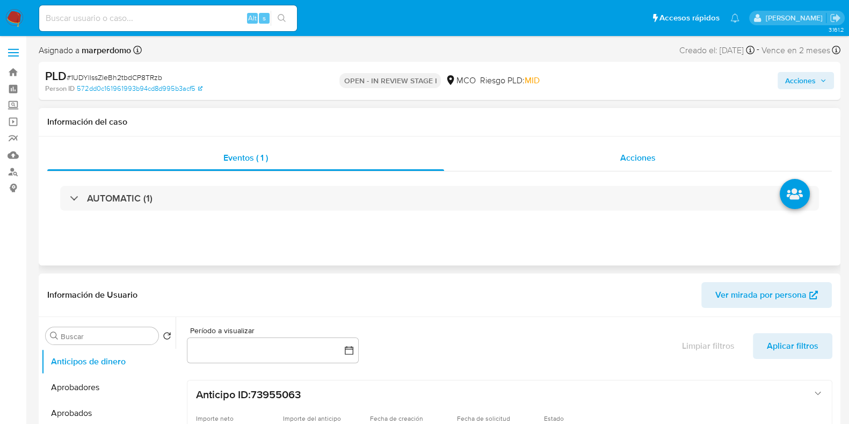
click at [624, 161] on span "Acciones" at bounding box center [638, 158] width 35 height 12
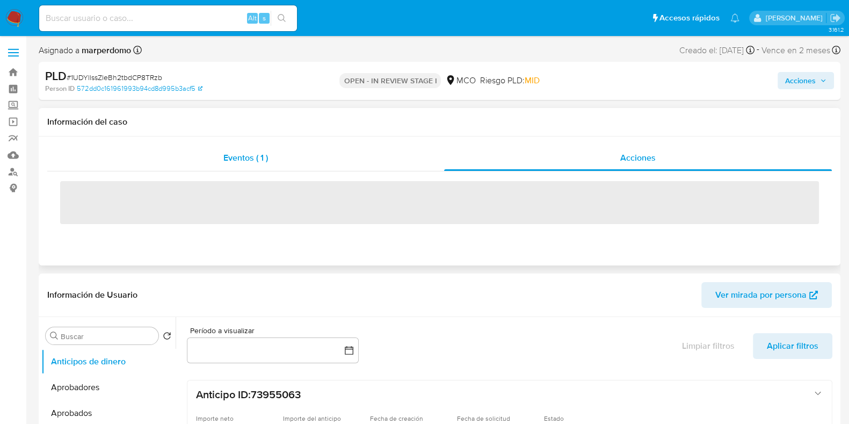
click at [291, 167] on div "Eventos ( 1 )" at bounding box center [245, 158] width 397 height 26
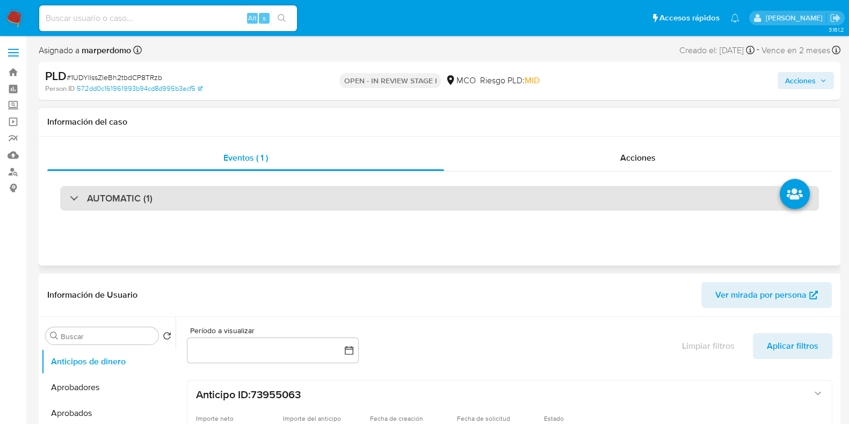
click at [70, 198] on div "AUTOMATIC (1)" at bounding box center [111, 198] width 83 height 12
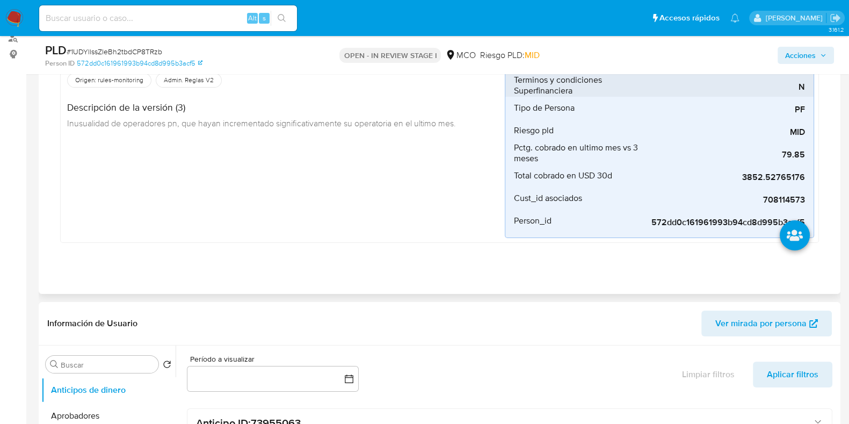
scroll to position [67, 0]
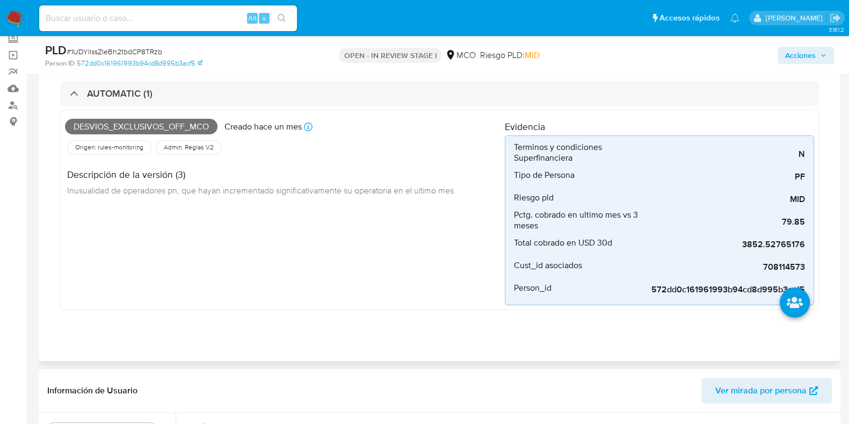
click at [354, 291] on div "Desvios_exclusivos_off_mco Creado hace un mes Creado: [DATE] 05:08:12 Origen: r…" at bounding box center [285, 210] width 440 height 190
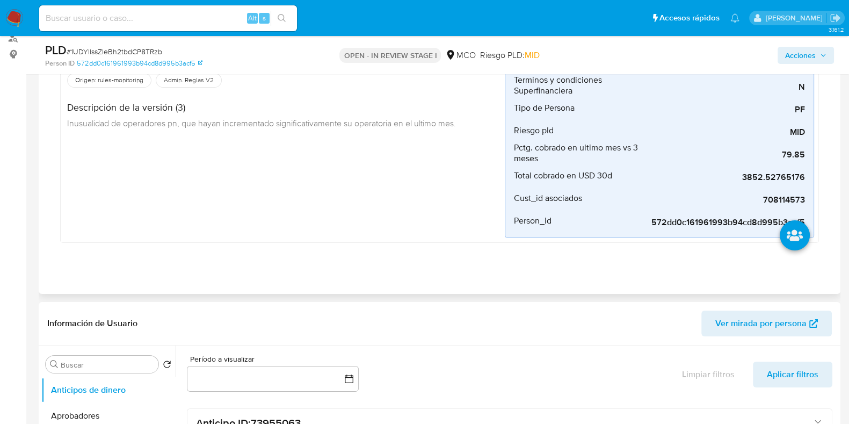
scroll to position [0, 0]
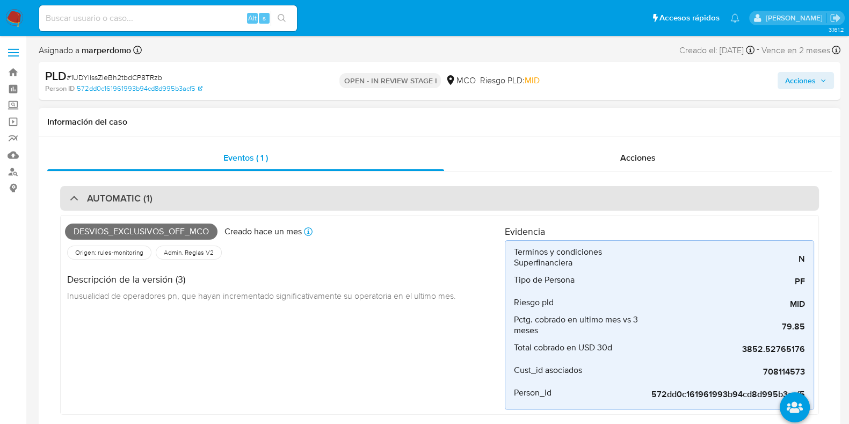
click at [77, 193] on div "AUTOMATIC (1)" at bounding box center [111, 198] width 83 height 12
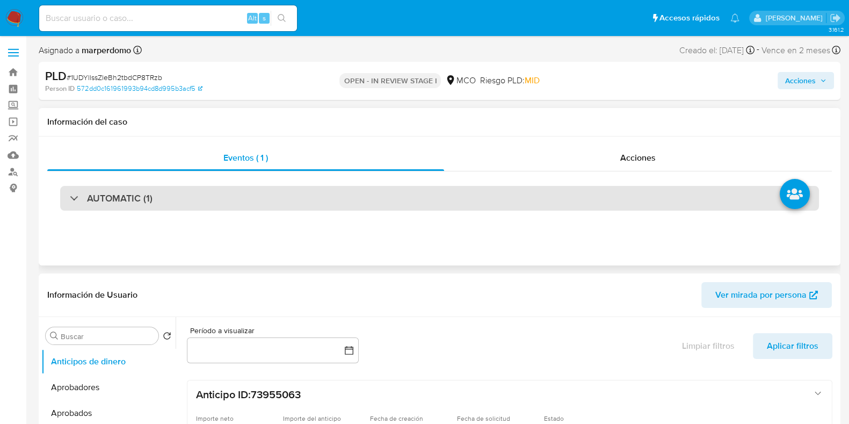
click at [77, 193] on div "AUTOMATIC (1)" at bounding box center [111, 198] width 83 height 12
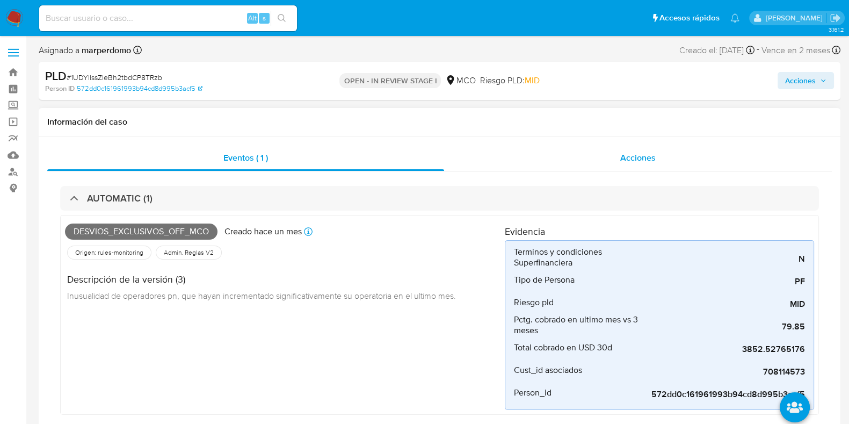
click at [657, 156] on div "Acciones" at bounding box center [638, 158] width 388 height 26
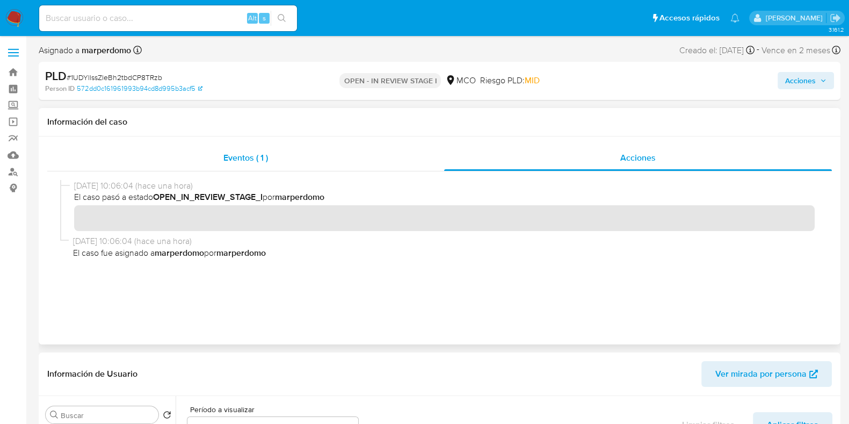
click at [253, 165] on div "Eventos ( 1 )" at bounding box center [245, 158] width 397 height 26
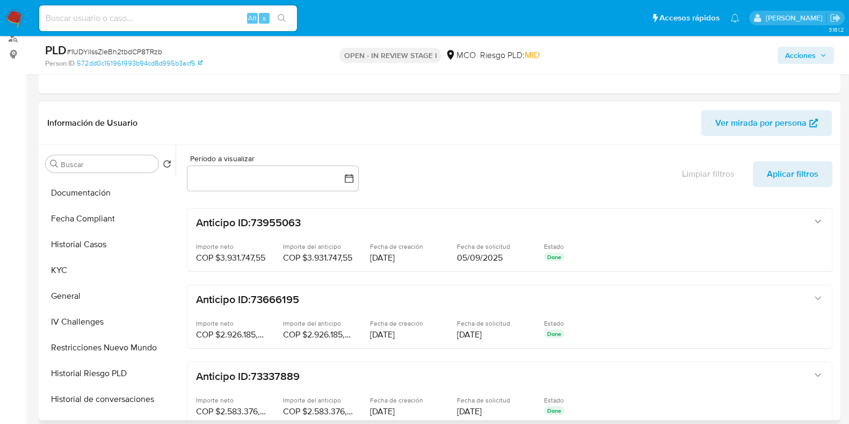
scroll to position [336, 0]
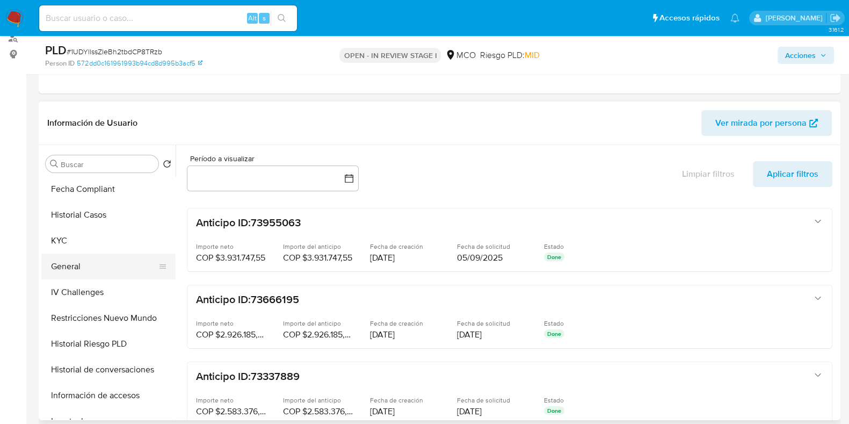
click at [90, 265] on button "General" at bounding box center [104, 267] width 126 height 26
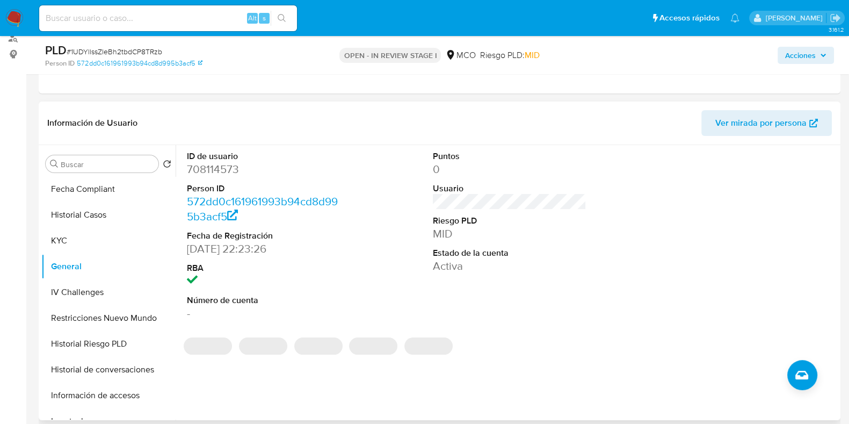
click at [207, 168] on dd "708114573" at bounding box center [264, 169] width 154 height 15
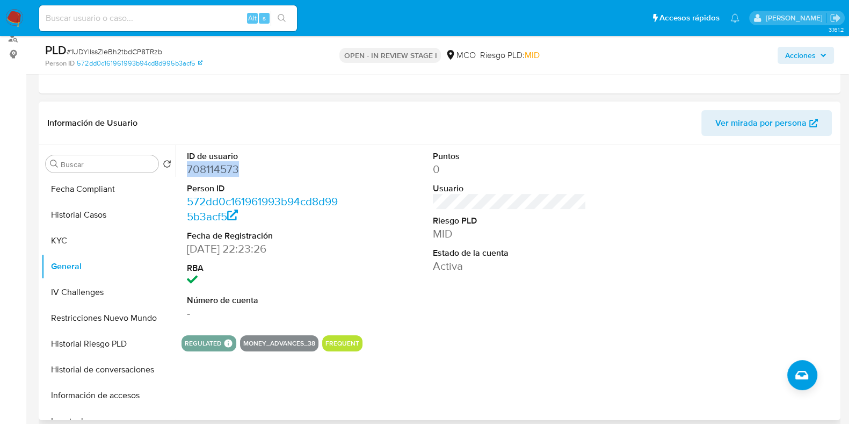
copy dd "708114573"
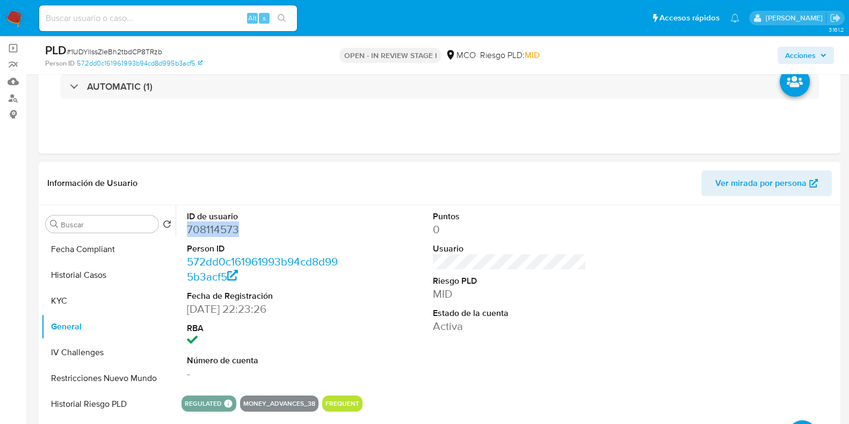
scroll to position [0, 0]
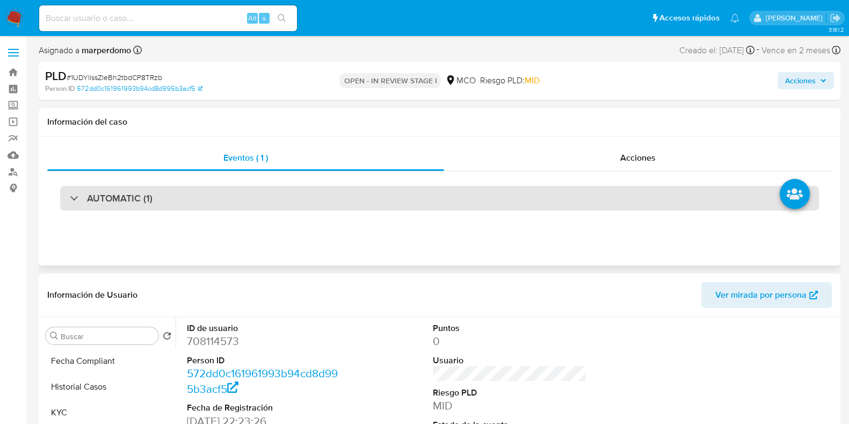
click at [100, 203] on h3 "AUTOMATIC (1)" at bounding box center [120, 198] width 66 height 12
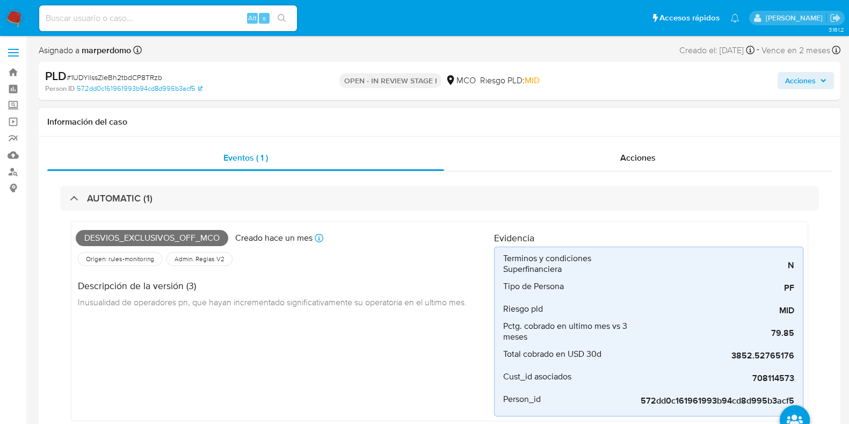
click at [268, 240] on p "Creado hace un mes" at bounding box center [273, 238] width 77 height 12
click at [312, 239] on p "Creado hace un mes" at bounding box center [273, 238] width 77 height 12
click at [317, 238] on icon at bounding box center [319, 238] width 9 height 9
drag, startPoint x: 220, startPoint y: 239, endPoint x: 259, endPoint y: 240, distance: 38.7
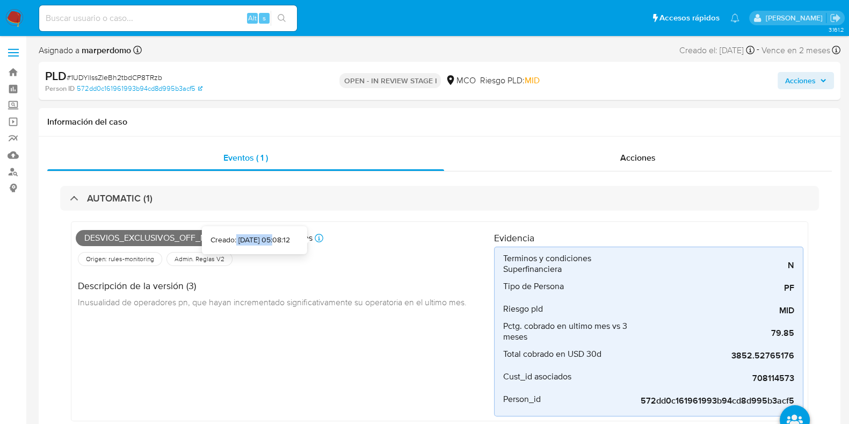
click at [259, 240] on div "Creado: 12/08/2025 05:08:12" at bounding box center [251, 240] width 80 height 11
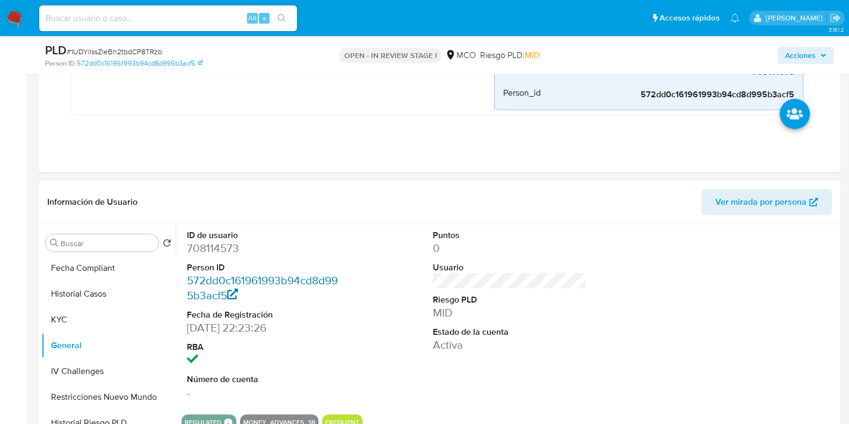
scroll to position [403, 0]
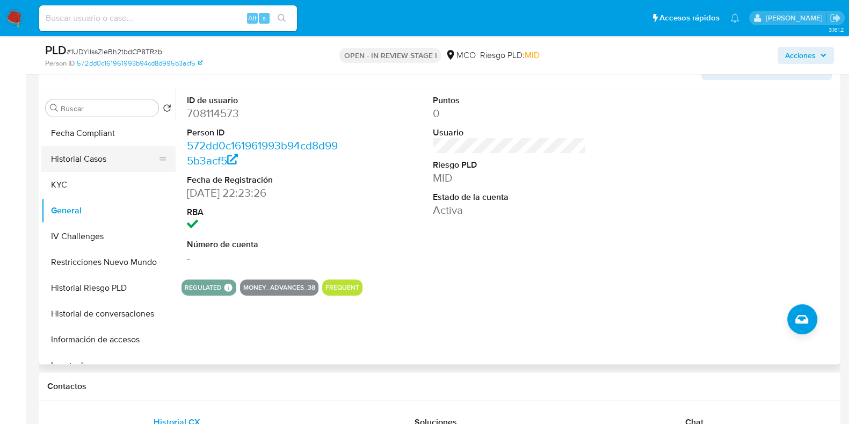
click at [89, 164] on button "Historial Casos" at bounding box center [104, 159] width 126 height 26
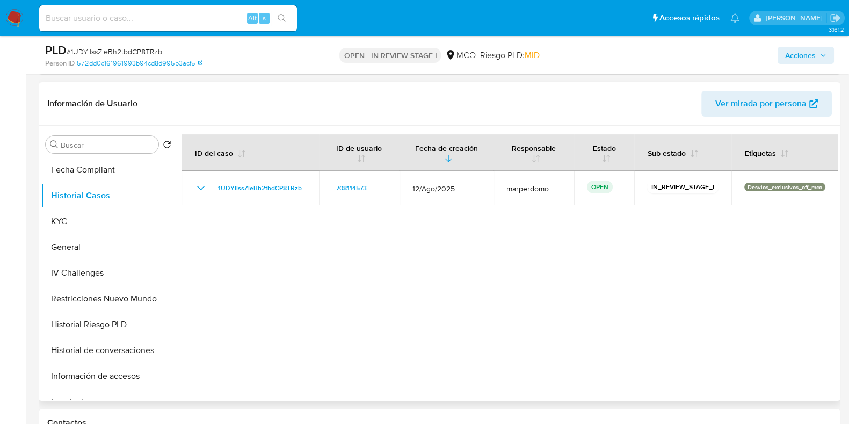
scroll to position [336, 0]
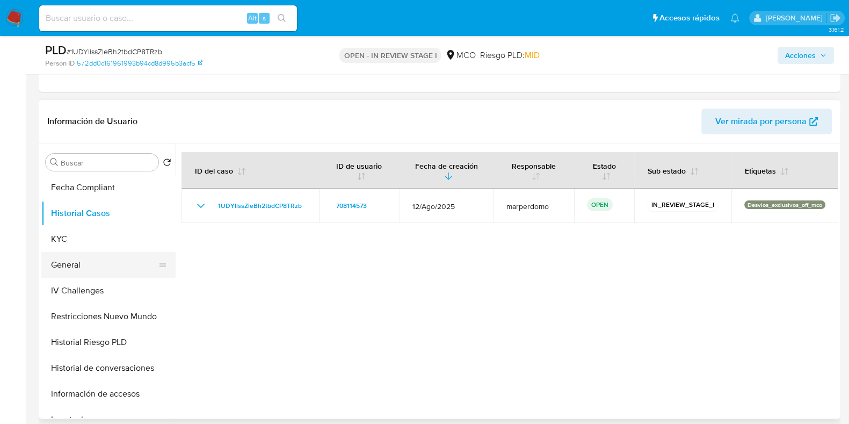
click at [71, 262] on button "General" at bounding box center [104, 265] width 126 height 26
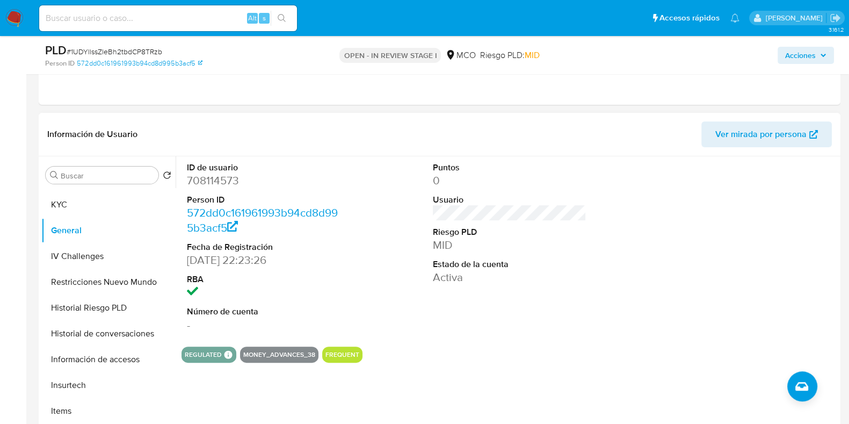
scroll to position [371, 0]
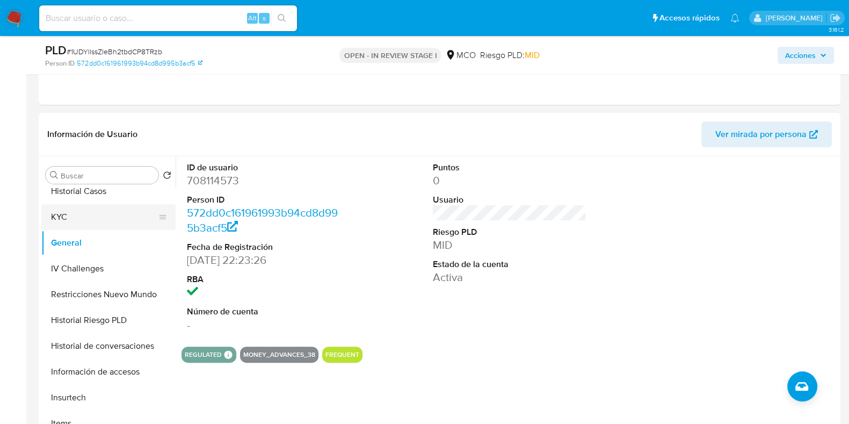
click at [74, 218] on button "KYC" at bounding box center [104, 217] width 126 height 26
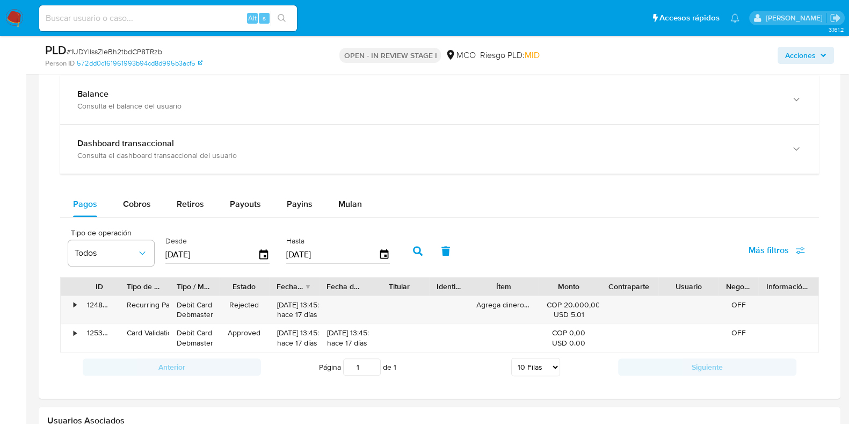
scroll to position [996, 0]
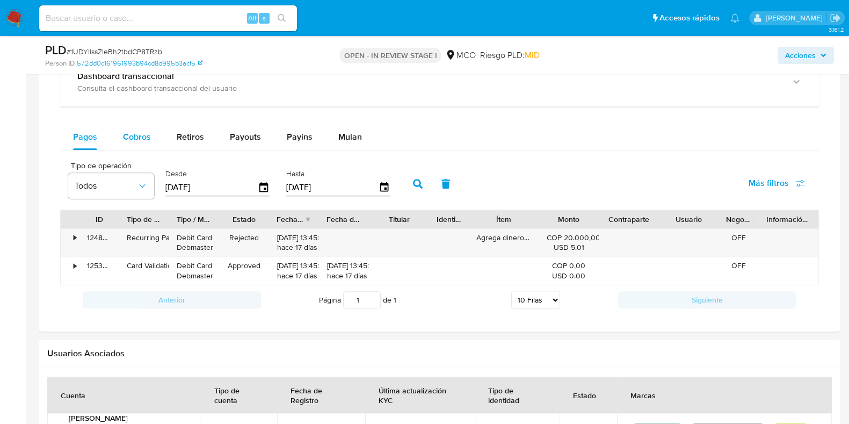
click at [149, 145] on div "Cobros" at bounding box center [137, 137] width 28 height 26
select select "10"
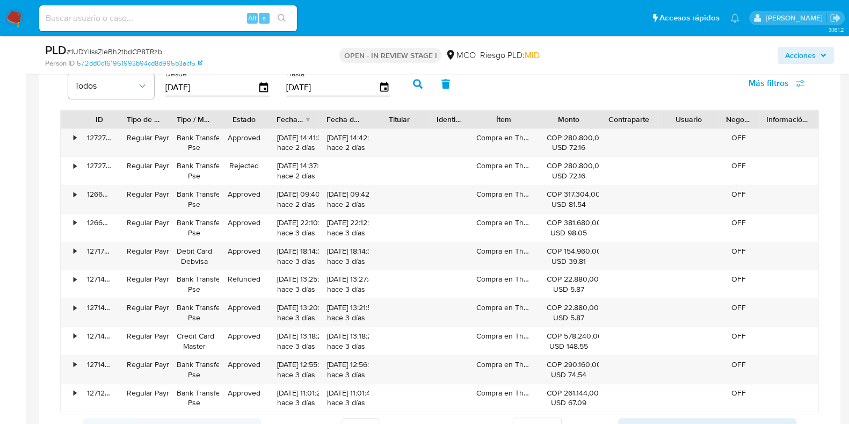
scroll to position [1082, 0]
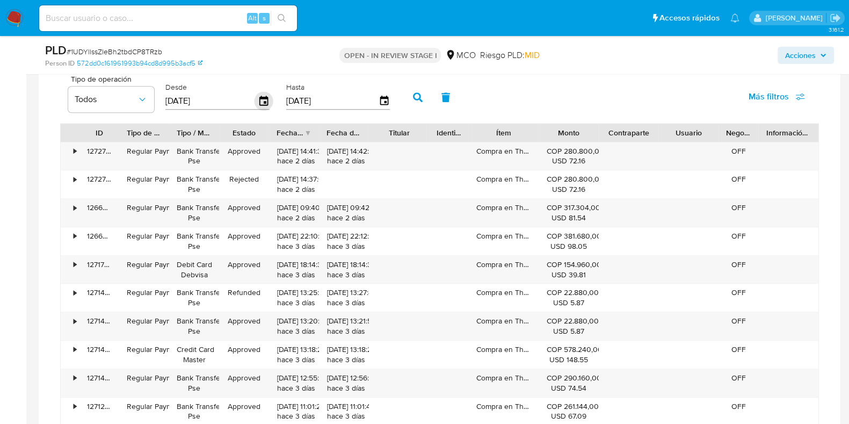
click at [256, 98] on icon "button" at bounding box center [264, 101] width 19 height 19
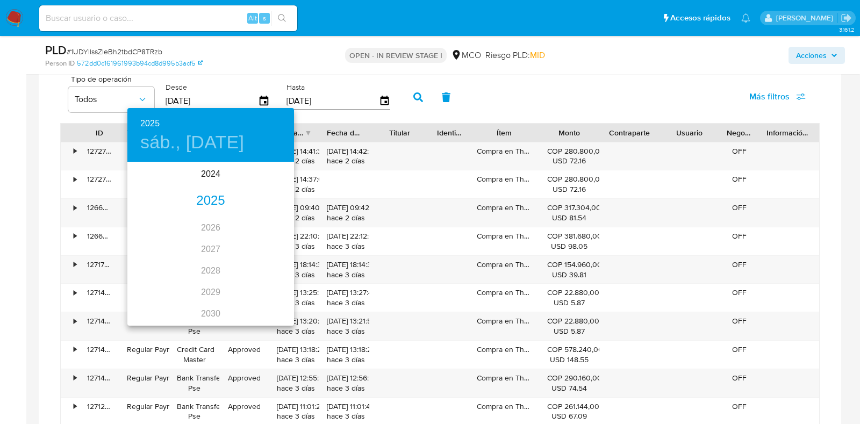
click at [206, 199] on div "2025" at bounding box center [210, 200] width 167 height 21
click at [161, 182] on div "ene." at bounding box center [154, 183] width 55 height 40
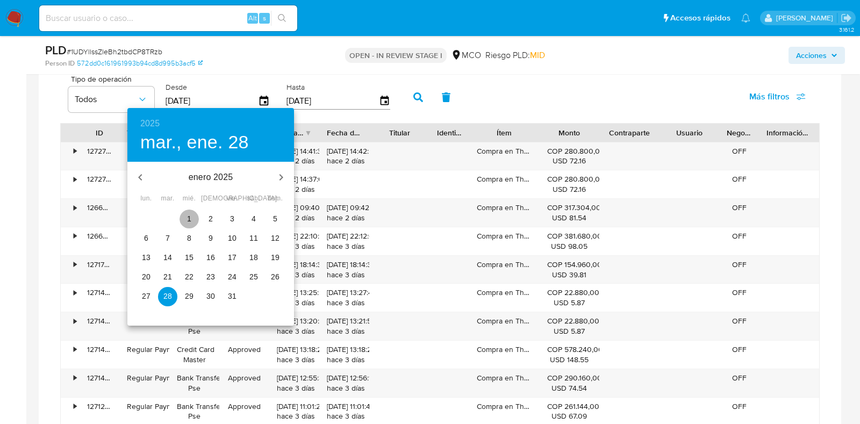
click at [192, 215] on span "1" at bounding box center [188, 218] width 19 height 11
type input "01/01/2025"
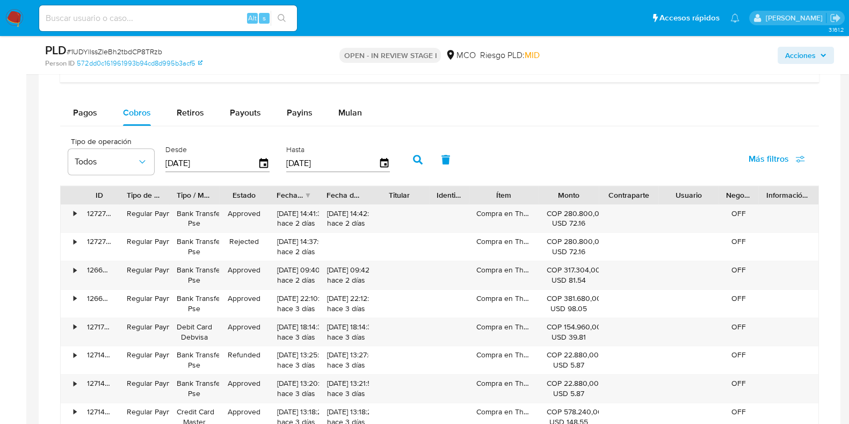
scroll to position [1001, 0]
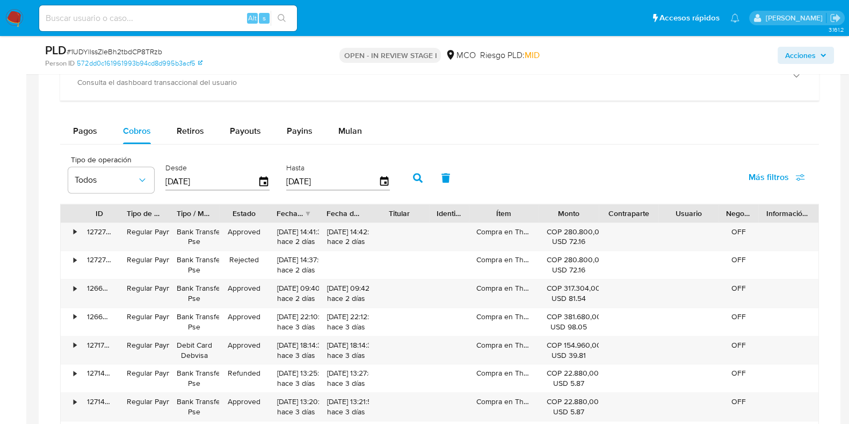
click at [413, 178] on icon "button" at bounding box center [418, 178] width 10 height 10
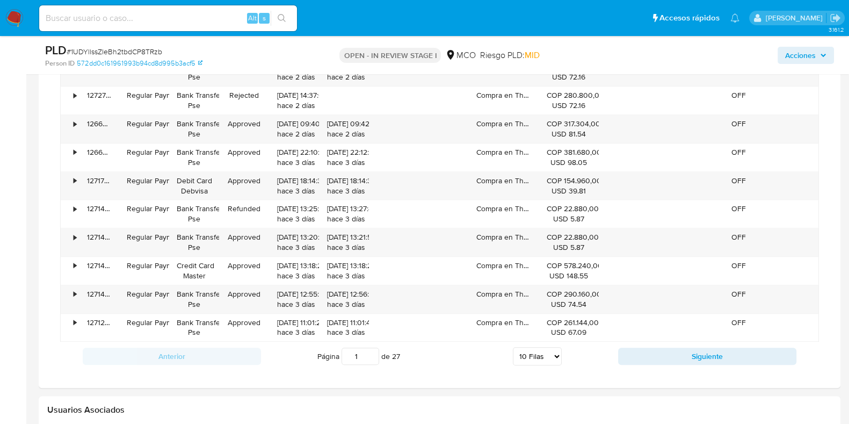
scroll to position [1203, 0]
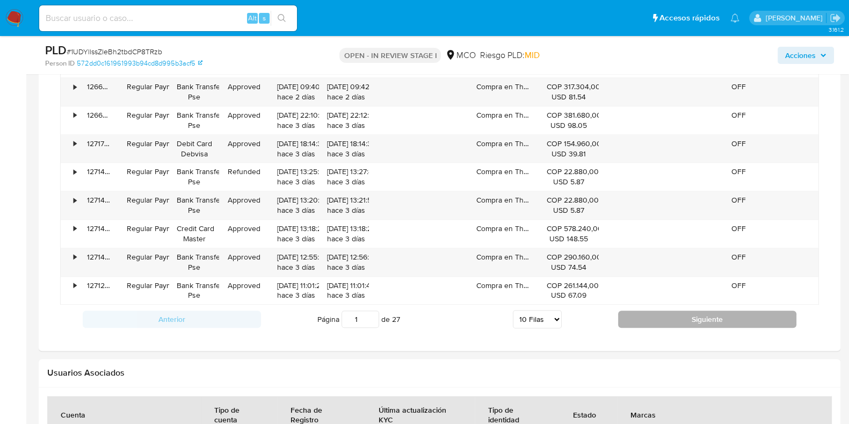
click at [689, 323] on button "Siguiente" at bounding box center [707, 319] width 178 height 17
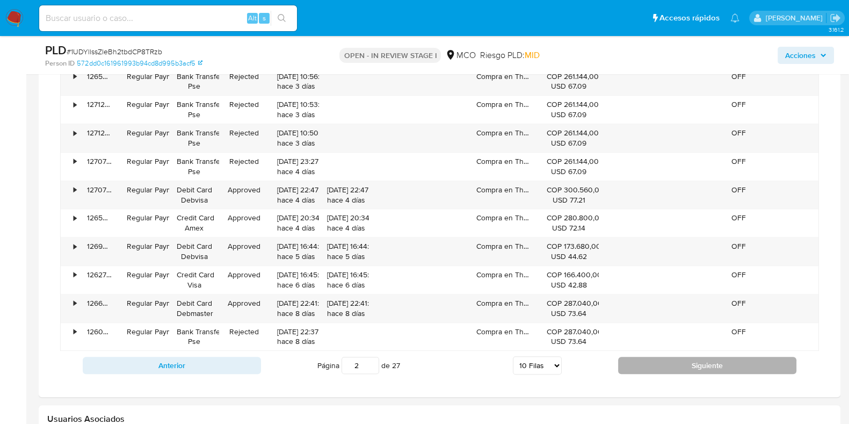
scroll to position [1136, 0]
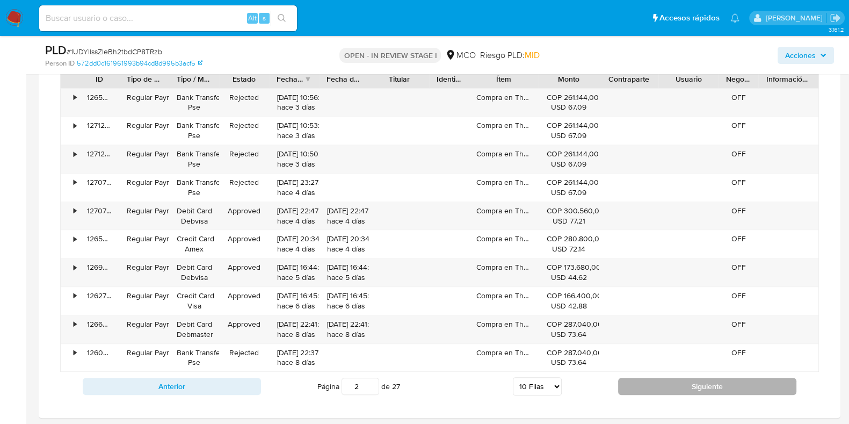
click at [739, 385] on button "Siguiente" at bounding box center [707, 386] width 178 height 17
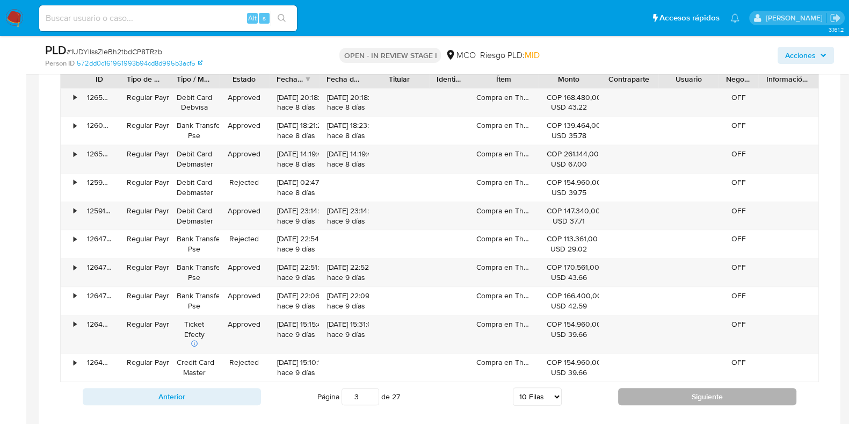
click at [732, 400] on button "Siguiente" at bounding box center [707, 396] width 178 height 17
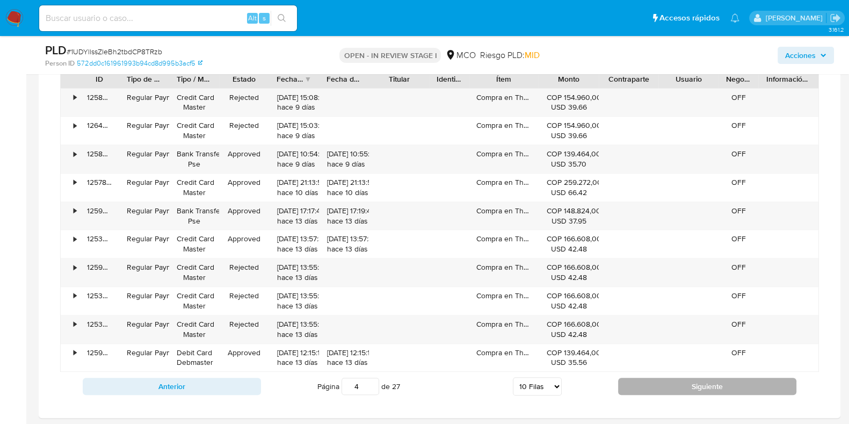
click at [717, 378] on button "Siguiente" at bounding box center [707, 386] width 178 height 17
type input "5"
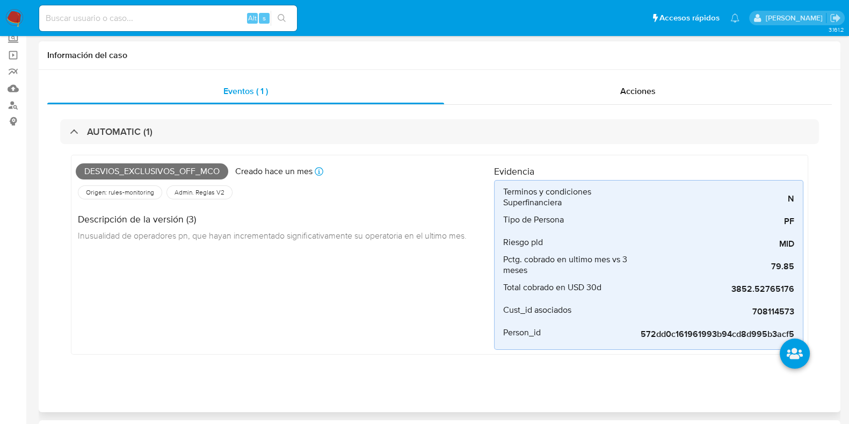
scroll to position [11, 0]
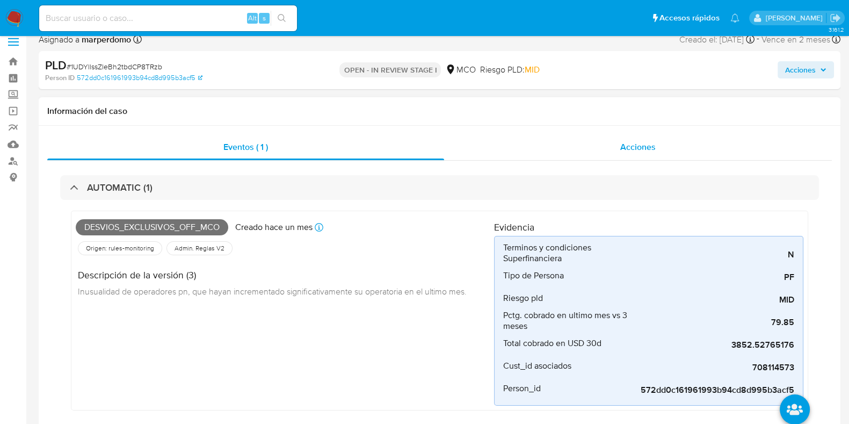
click at [635, 149] on span "Acciones" at bounding box center [638, 147] width 35 height 12
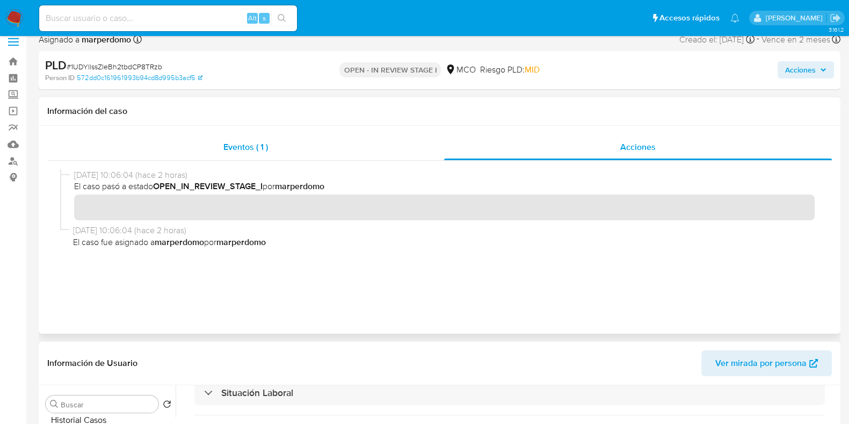
click at [281, 143] on div "Eventos ( 1 )" at bounding box center [245, 147] width 397 height 26
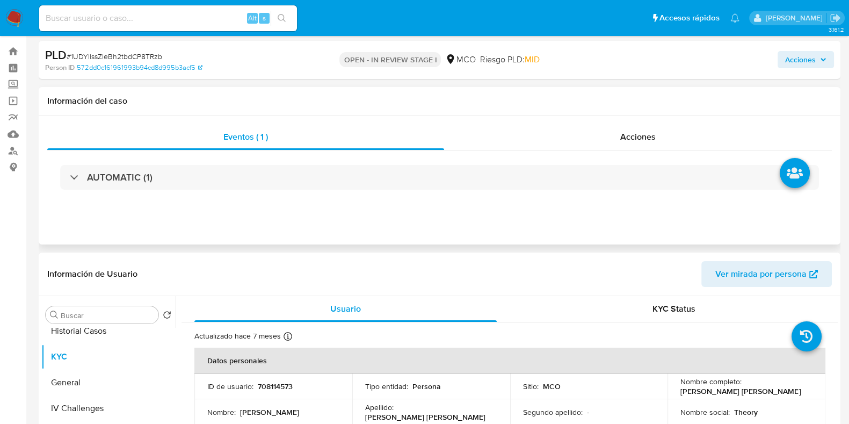
scroll to position [0, 0]
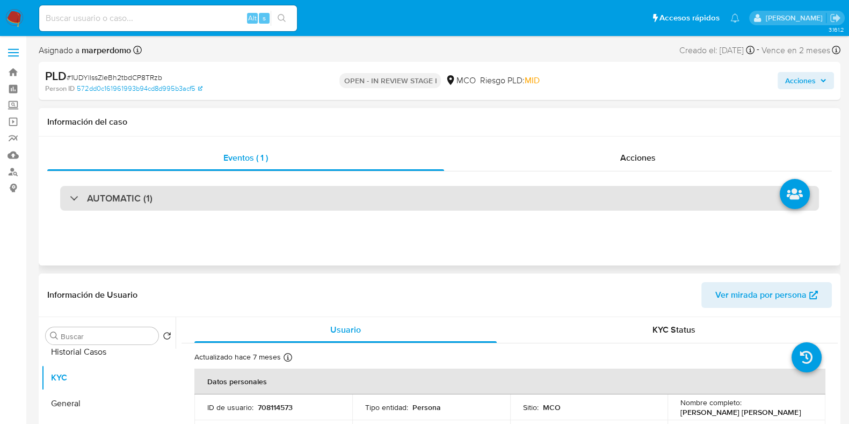
click at [114, 199] on h3 "AUTOMATIC (1)" at bounding box center [120, 198] width 66 height 12
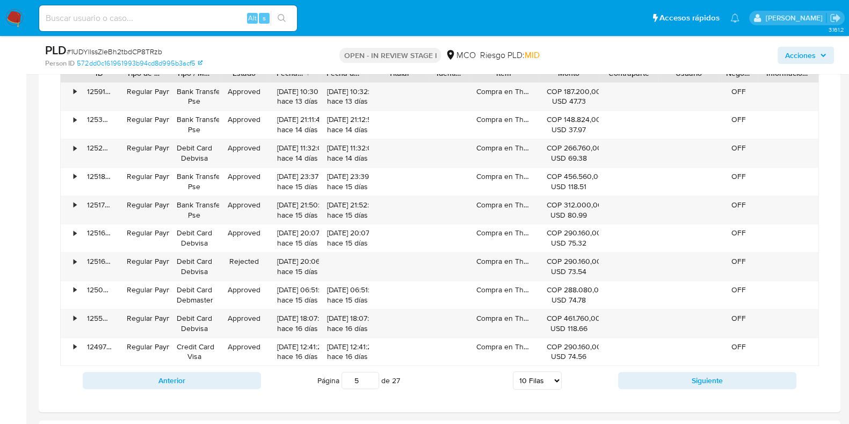
scroll to position [1209, 0]
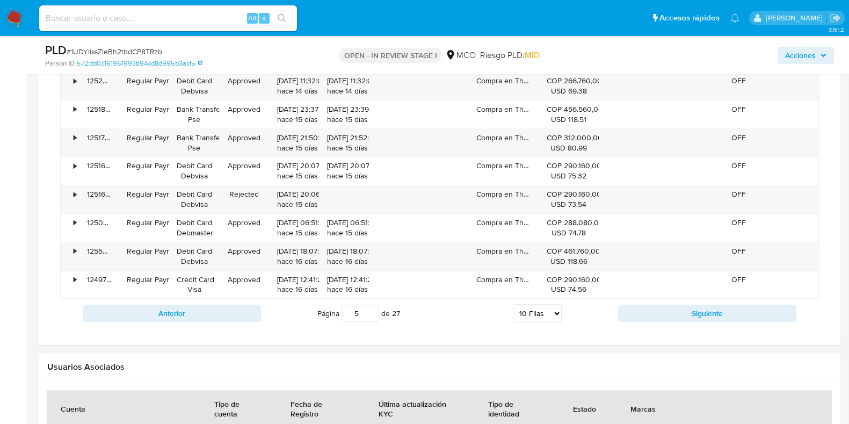
click at [554, 312] on select "5 Filas 10 Filas 20 Filas 25 Filas 50 Filas 100 Filas" at bounding box center [537, 313] width 49 height 18
select select "20"
click at [513, 304] on select "5 Filas 10 Filas 20 Filas 25 Filas 50 Filas 100 Filas" at bounding box center [537, 313] width 49 height 18
type input "1"
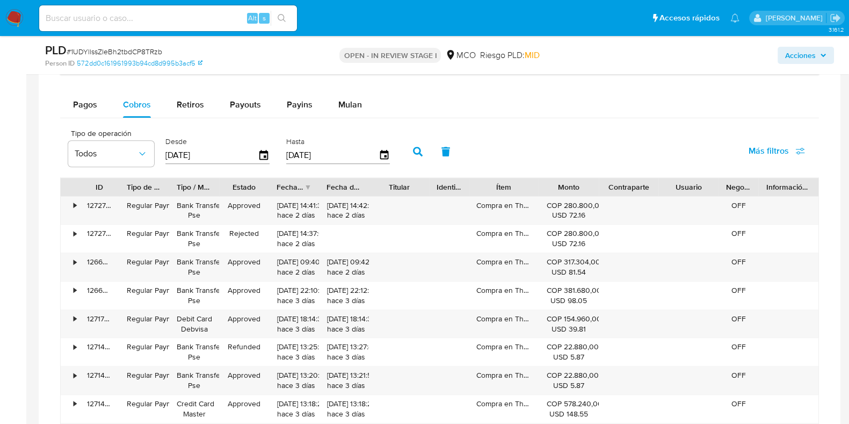
scroll to position [1007, 0]
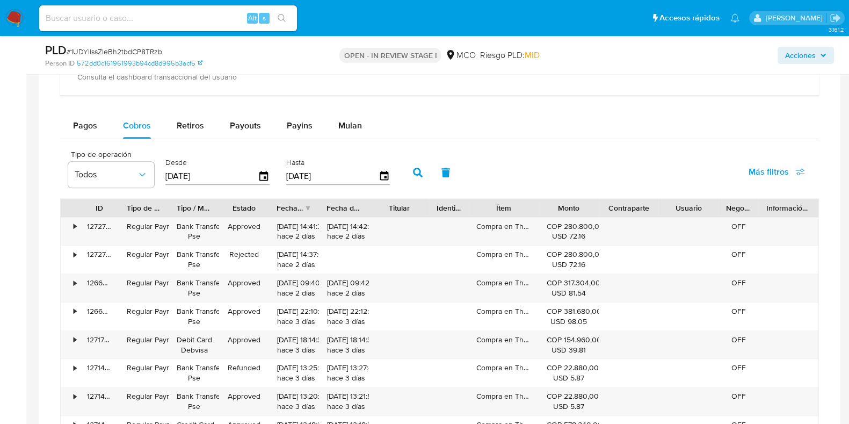
click at [477, 129] on div "Pagos Cobros Retiros Payouts Payins Mulan" at bounding box center [439, 126] width 759 height 26
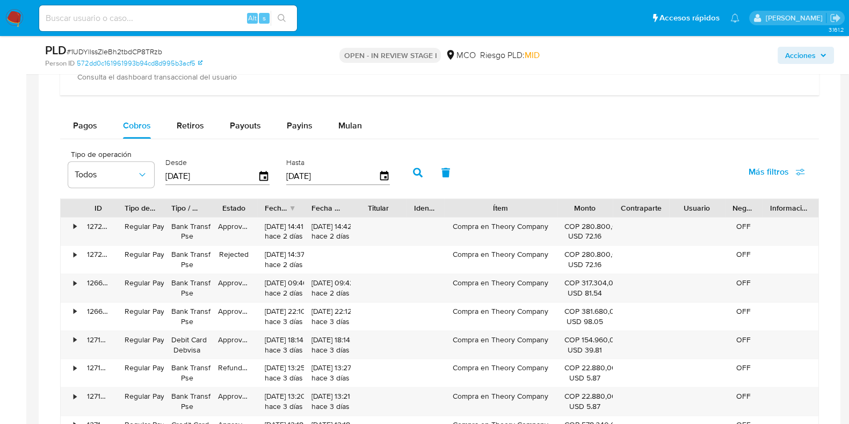
drag, startPoint x: 531, startPoint y: 205, endPoint x: 574, endPoint y: 207, distance: 43.1
click at [574, 207] on div "ID Tipo de operación Tipo / Método Estado Fecha de creación Fecha de aprobación…" at bounding box center [440, 208] width 758 height 18
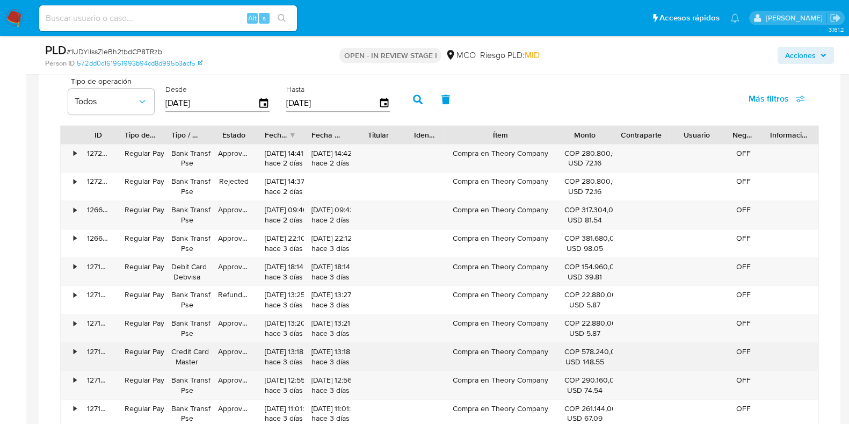
scroll to position [1013, 0]
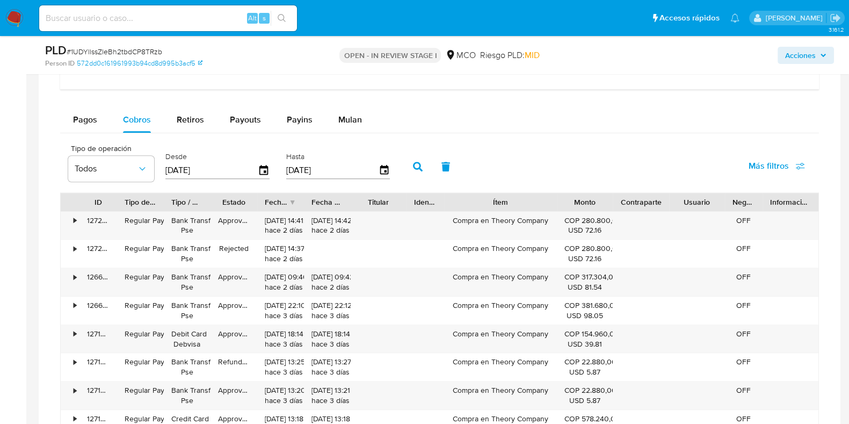
drag, startPoint x: 716, startPoint y: 188, endPoint x: 727, endPoint y: 186, distance: 11.9
click at [727, 186] on div "Tipo de operación Todos Desde 01/01/2025 Hasta 25/09/2025 Más filtros" at bounding box center [439, 166] width 759 height 54
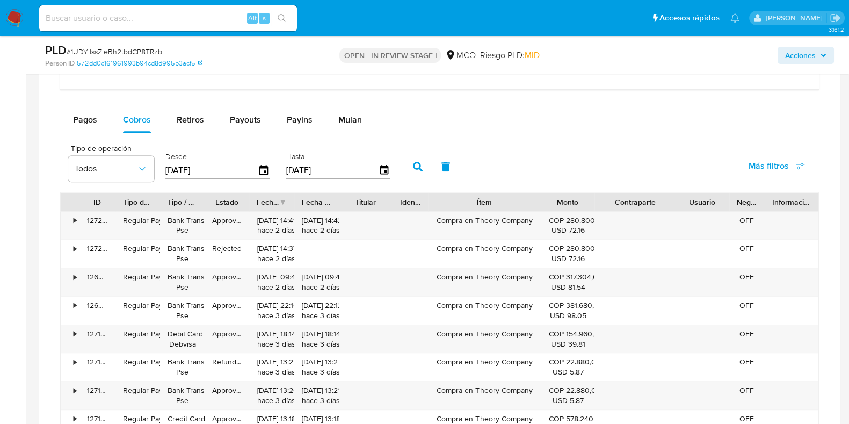
drag, startPoint x: 666, startPoint y: 198, endPoint x: 691, endPoint y: 200, distance: 24.8
click at [691, 200] on div "ID Tipo de operación Tipo / Método Estado Fecha de creación Fecha de aprobación…" at bounding box center [440, 202] width 758 height 18
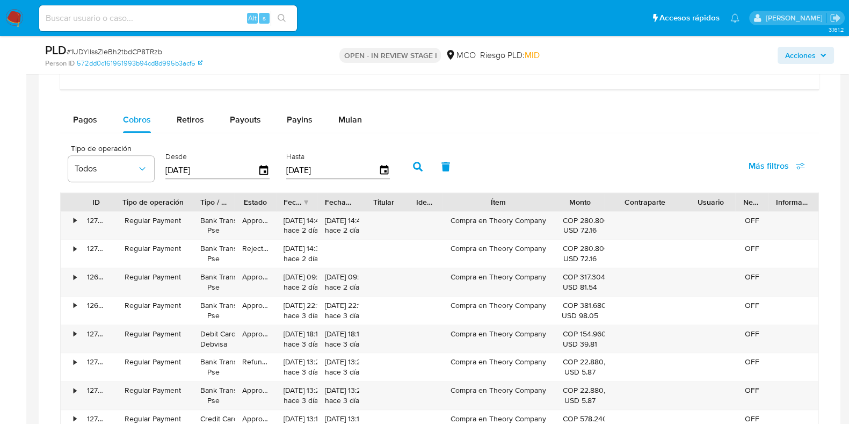
drag, startPoint x: 164, startPoint y: 197, endPoint x: 200, endPoint y: 200, distance: 35.6
click at [200, 200] on div at bounding box center [192, 202] width 19 height 18
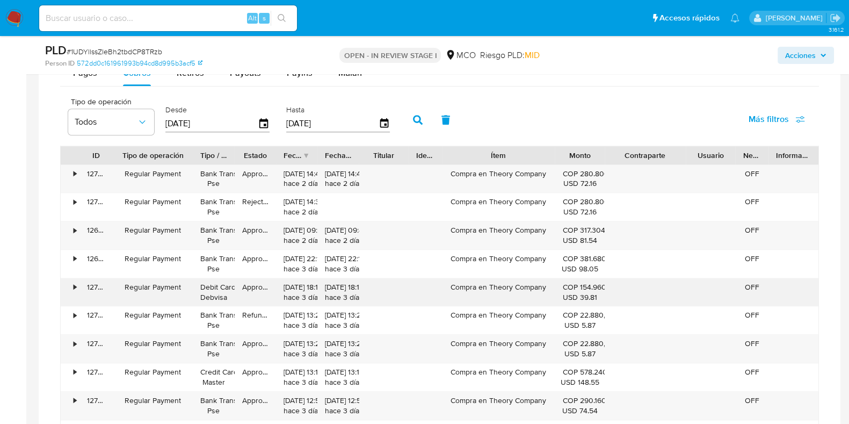
scroll to position [1080, 0]
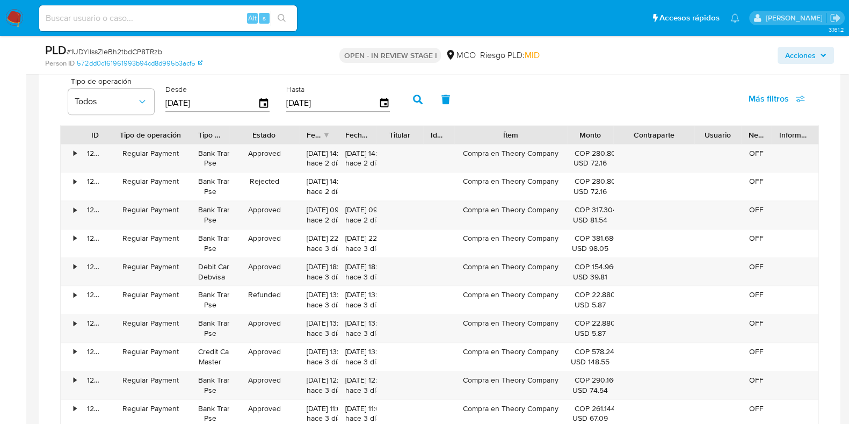
drag, startPoint x: 274, startPoint y: 133, endPoint x: 302, endPoint y: 140, distance: 28.7
click at [302, 140] on div at bounding box center [299, 135] width 19 height 18
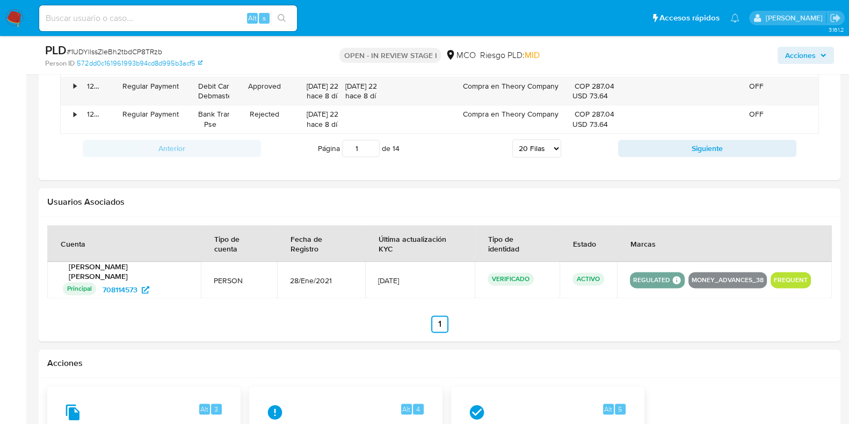
scroll to position [1670, 0]
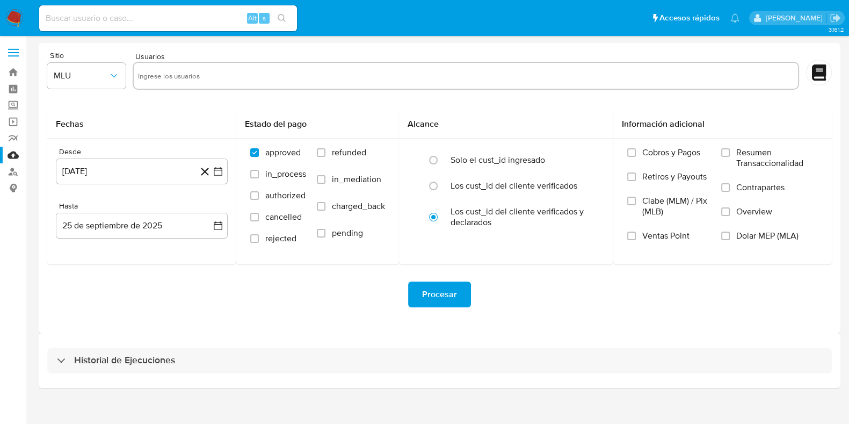
click at [198, 78] on input "text" at bounding box center [466, 75] width 657 height 17
paste input "708114573"
type input "708114573"
click at [110, 87] on button "MLU" at bounding box center [86, 76] width 78 height 26
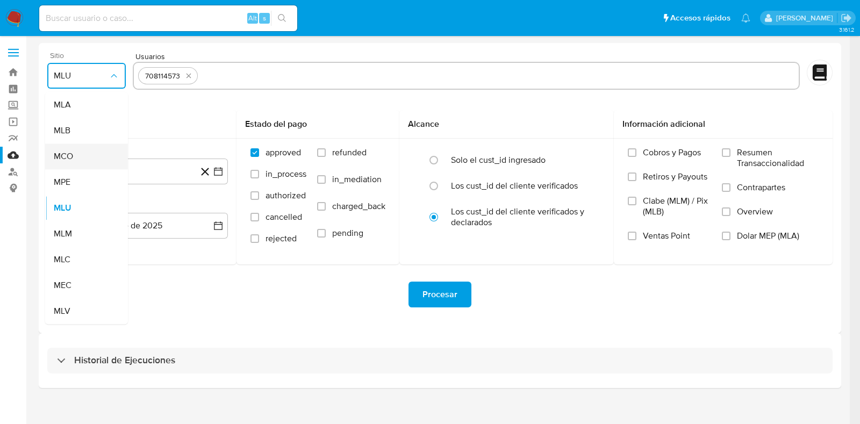
click at [75, 155] on div "MCO" at bounding box center [83, 156] width 59 height 26
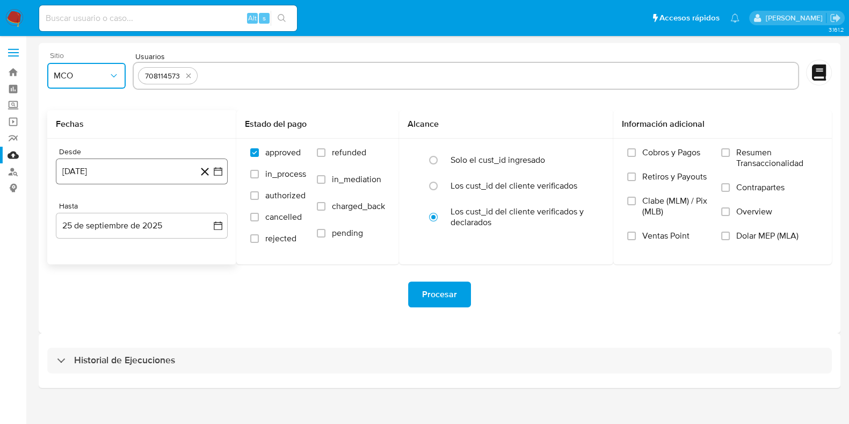
click at [218, 170] on icon "button" at bounding box center [218, 171] width 11 height 11
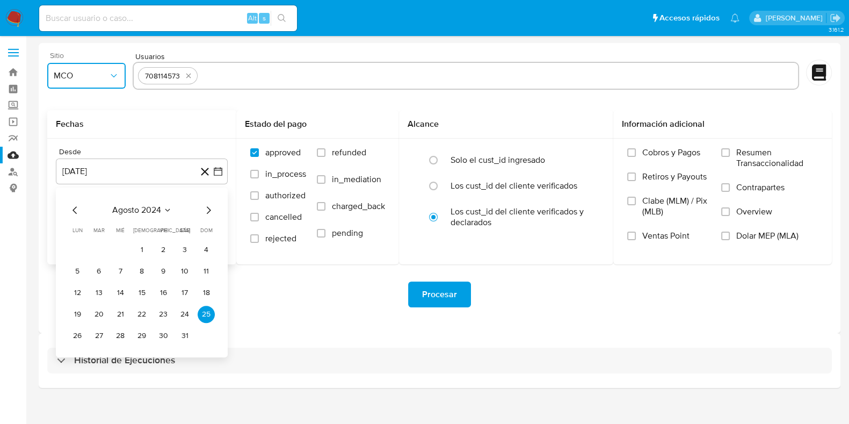
click at [73, 211] on icon "Mes anterior" at bounding box center [75, 210] width 13 height 13
click at [213, 211] on icon "Mes siguiente" at bounding box center [208, 210] width 13 height 13
click at [78, 291] on button "12" at bounding box center [77, 292] width 17 height 17
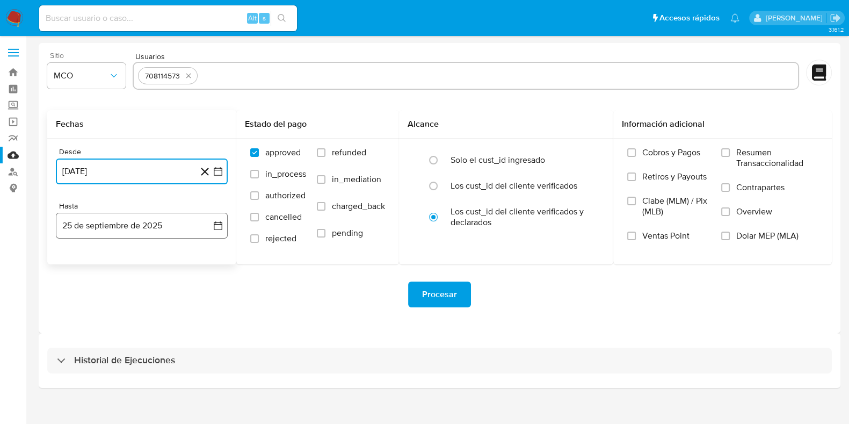
click at [218, 224] on icon "button" at bounding box center [218, 225] width 11 height 11
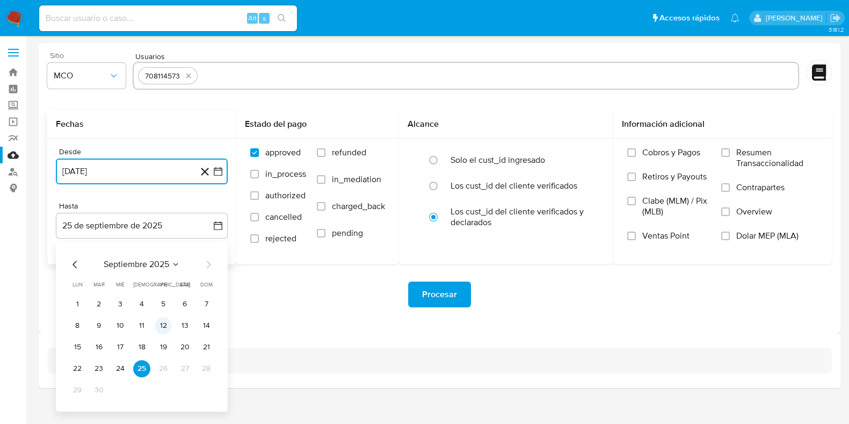
click at [165, 323] on button "12" at bounding box center [163, 325] width 17 height 17
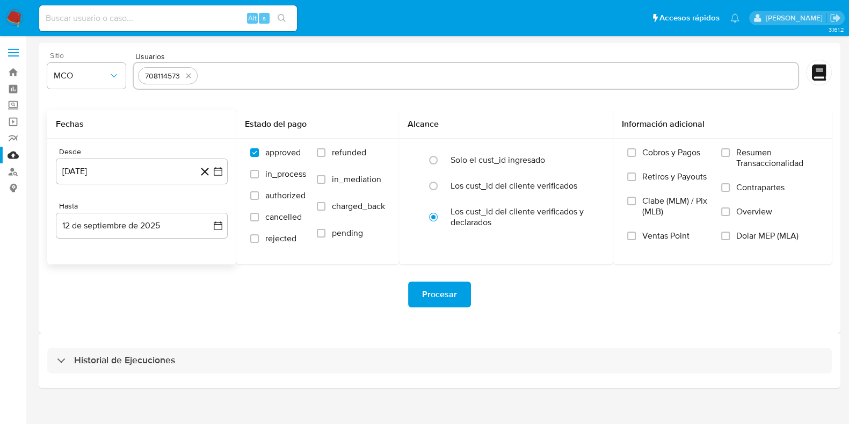
click at [235, 302] on div "Procesar" at bounding box center [439, 295] width 785 height 26
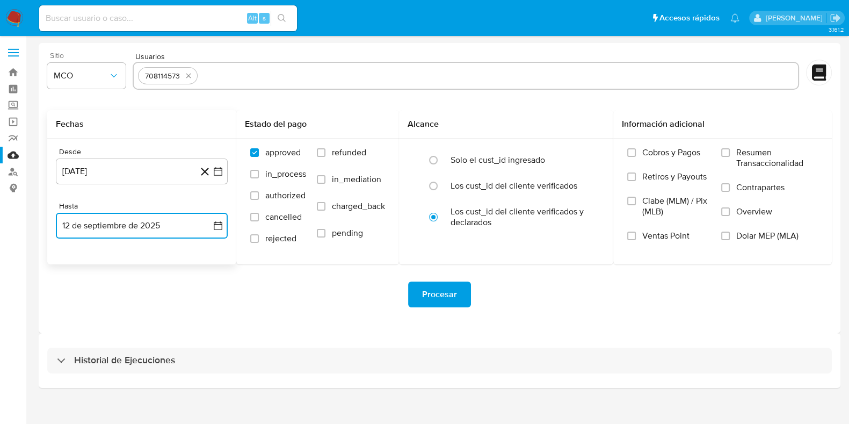
click at [216, 225] on icon "button" at bounding box center [218, 225] width 11 height 11
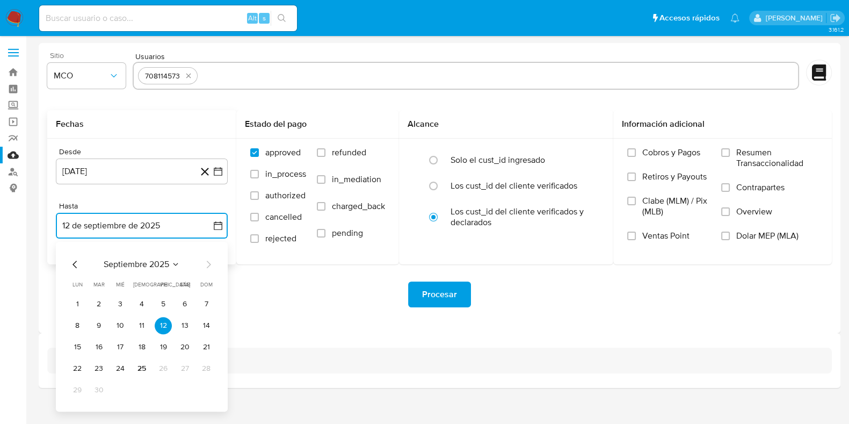
click at [73, 259] on icon "Mes anterior" at bounding box center [75, 264] width 13 height 13
click at [102, 345] on button "12" at bounding box center [98, 346] width 17 height 17
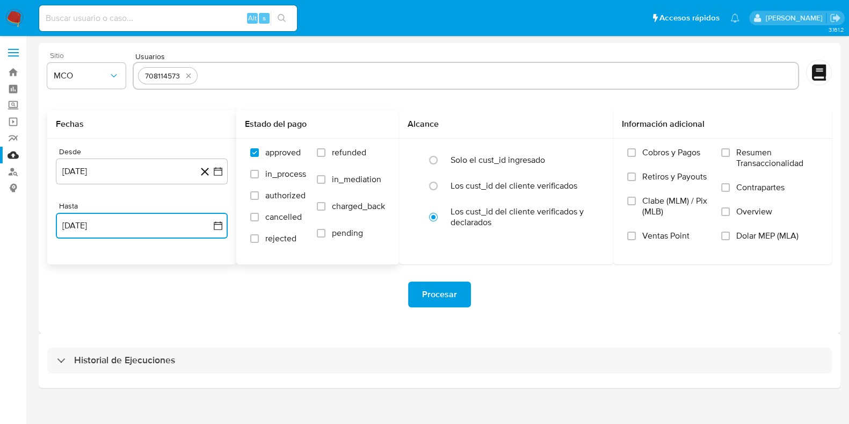
click at [323, 156] on input "refunded" at bounding box center [321, 152] width 9 height 9
checkbox input "true"
click at [322, 209] on input "charged_back" at bounding box center [321, 206] width 9 height 9
checkbox input "true"
click at [461, 300] on button "Procesar" at bounding box center [439, 295] width 63 height 26
